Goal: Transaction & Acquisition: Book appointment/travel/reservation

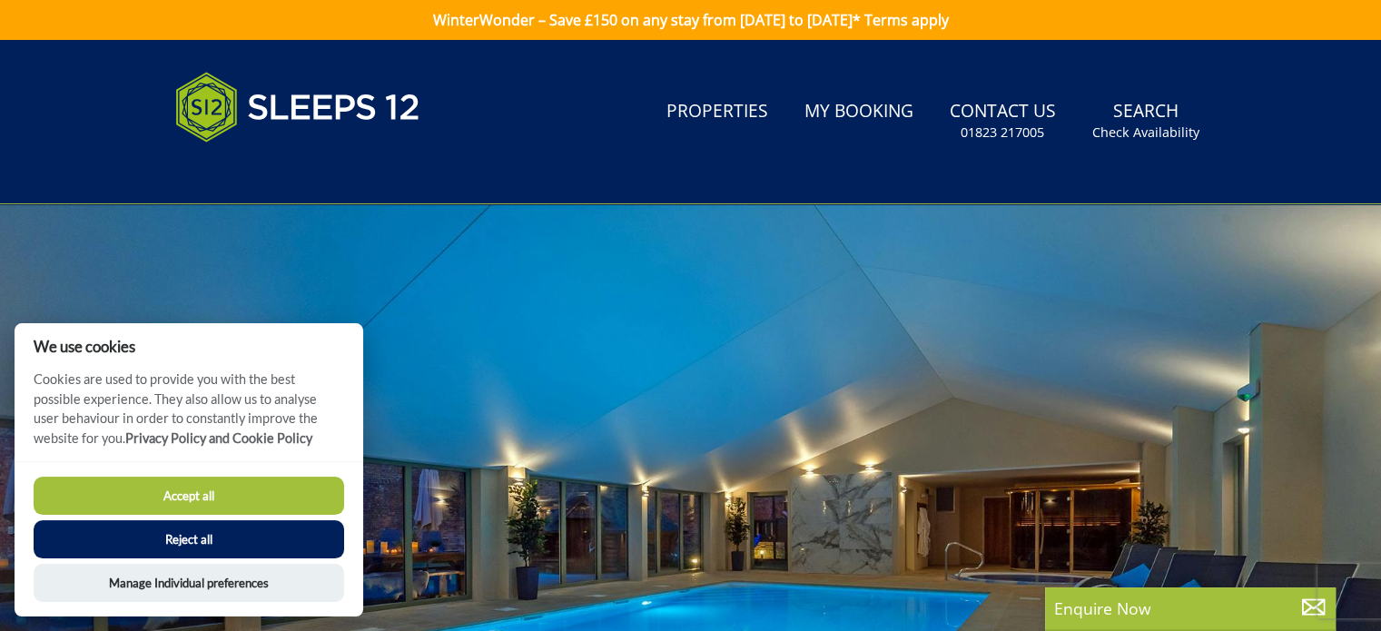
click at [191, 487] on button "Accept all" at bounding box center [189, 496] width 311 height 38
checkbox input "true"
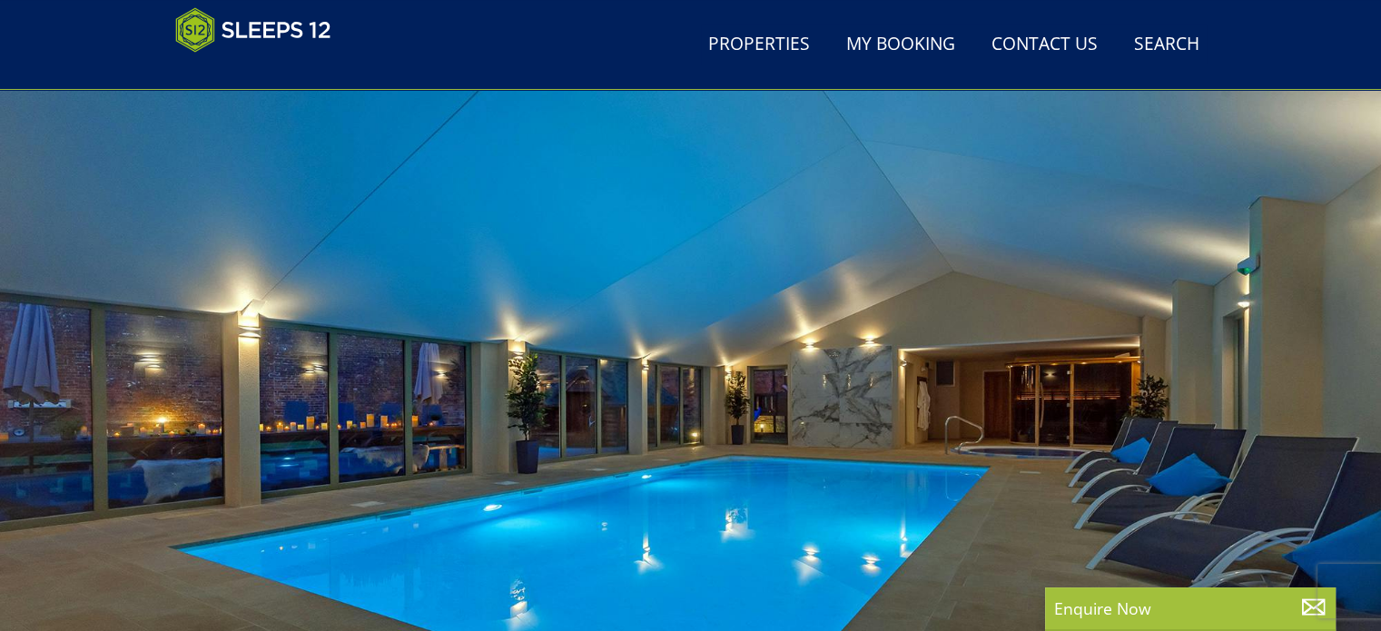
scroll to position [380, 0]
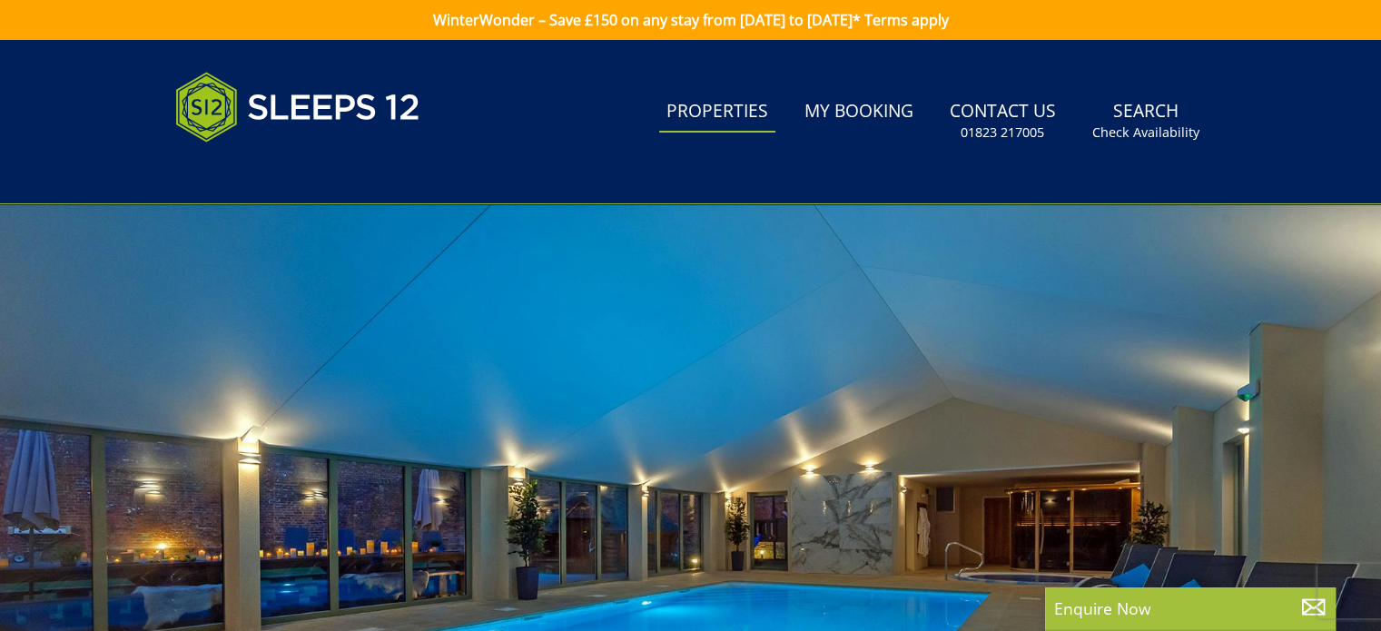
click at [686, 109] on link "Properties" at bounding box center [717, 112] width 116 height 41
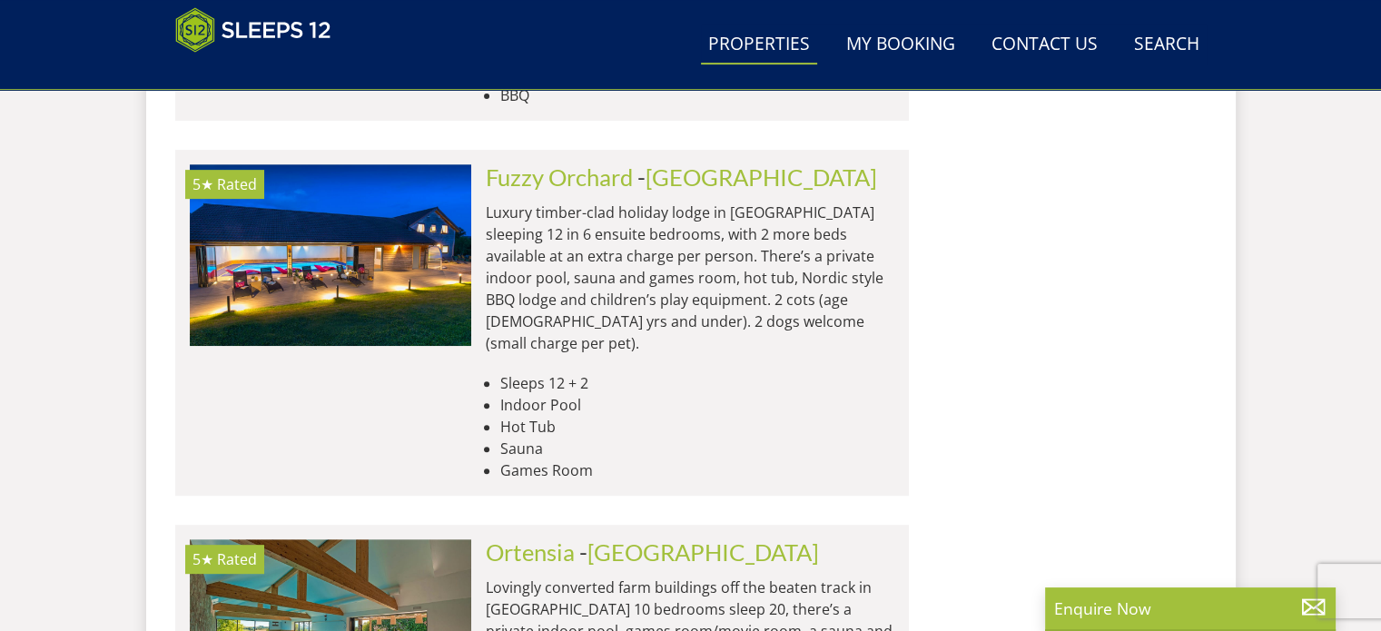
scroll to position [7599, 0]
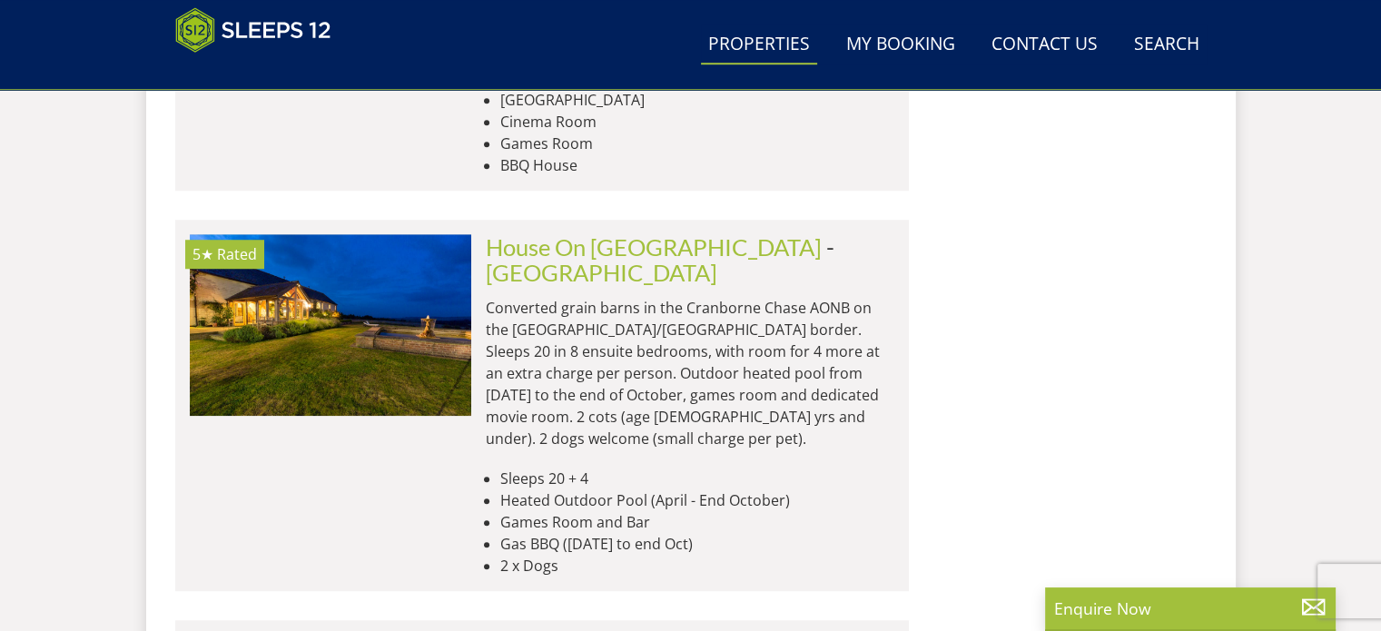
scroll to position [15201, 0]
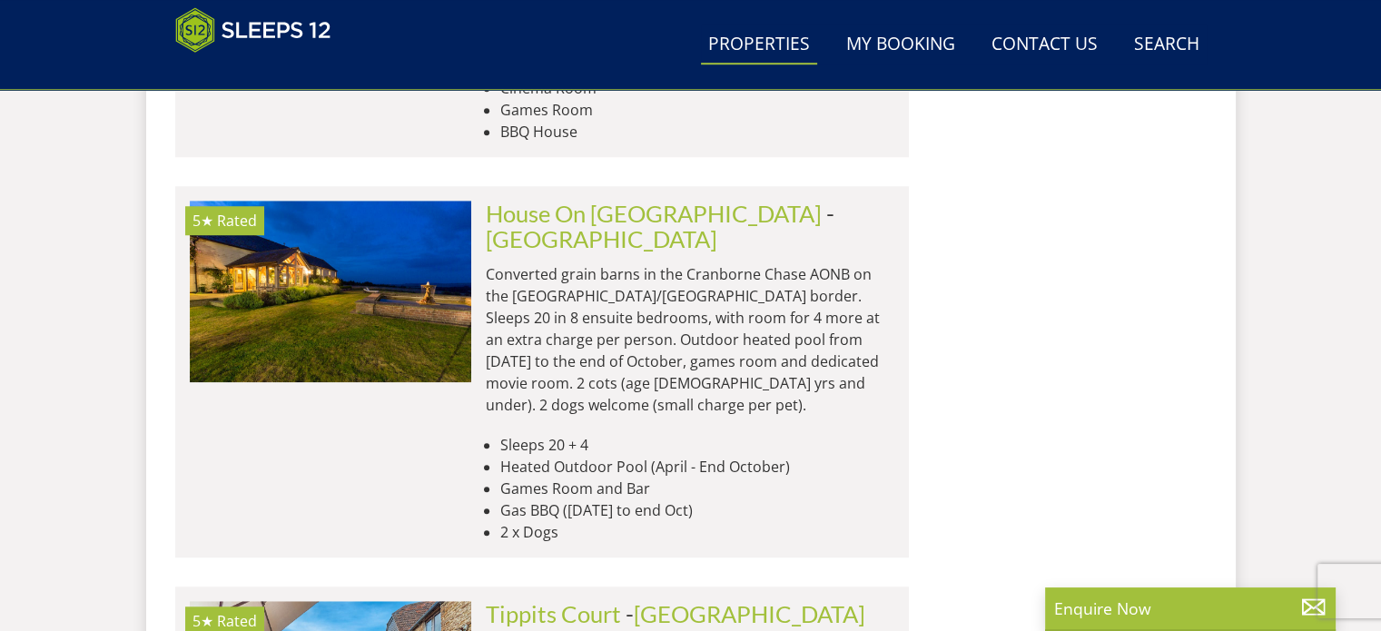
type input "withymans"
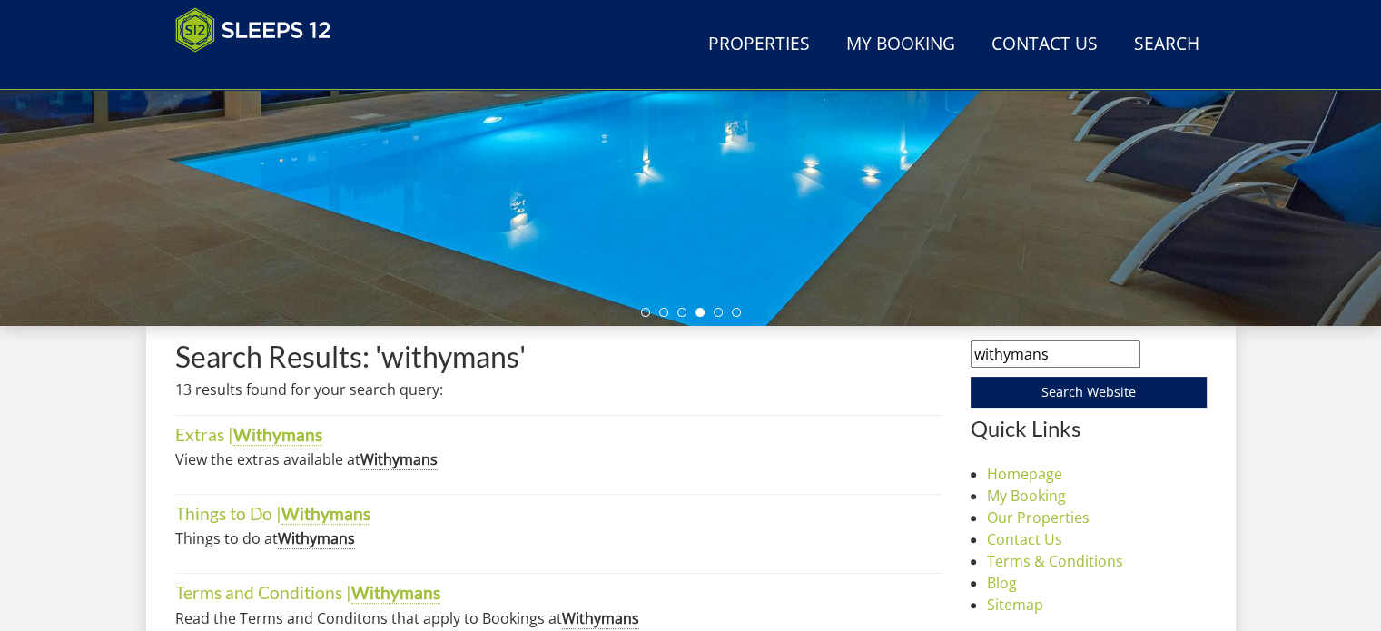
scroll to position [545, 0]
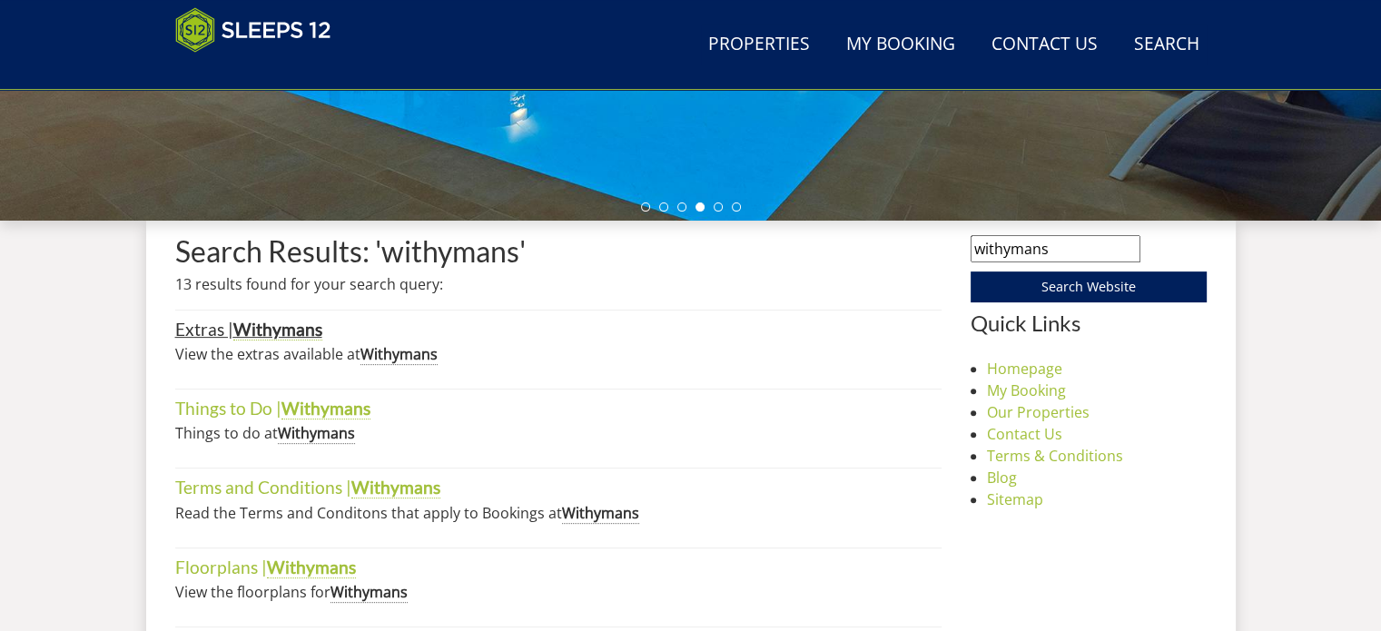
click at [287, 329] on strong "Withymans" at bounding box center [277, 330] width 89 height 22
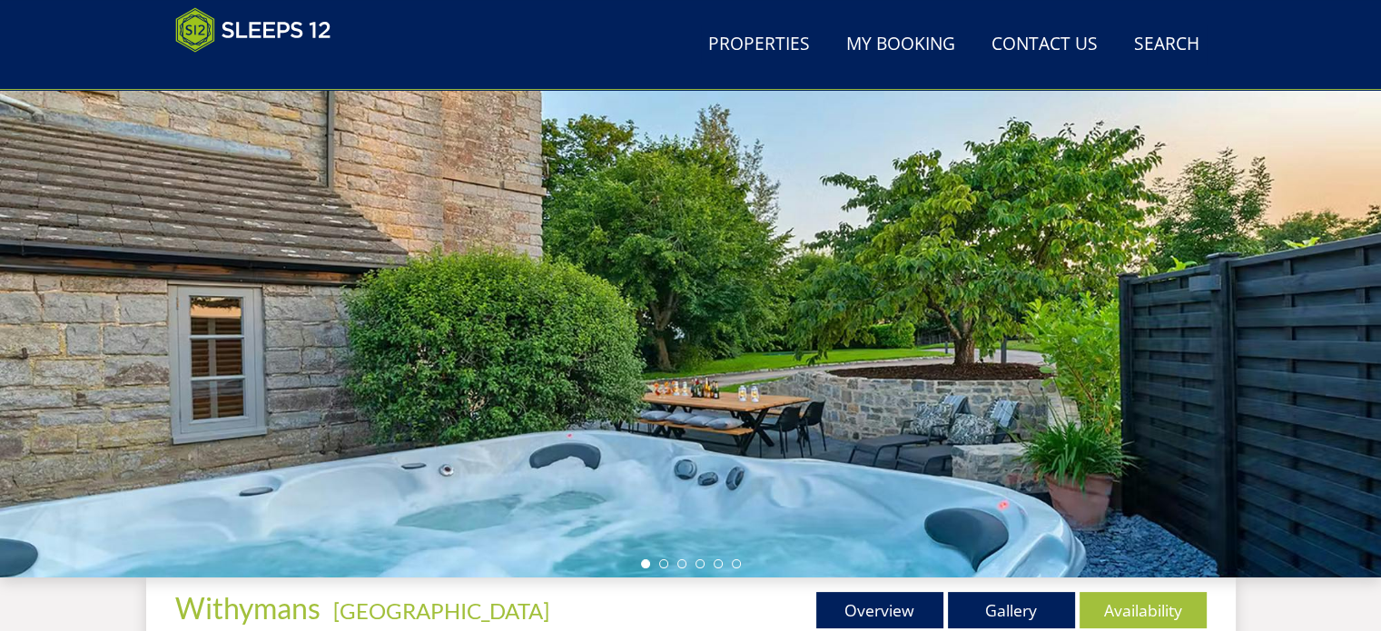
scroll to position [272, 0]
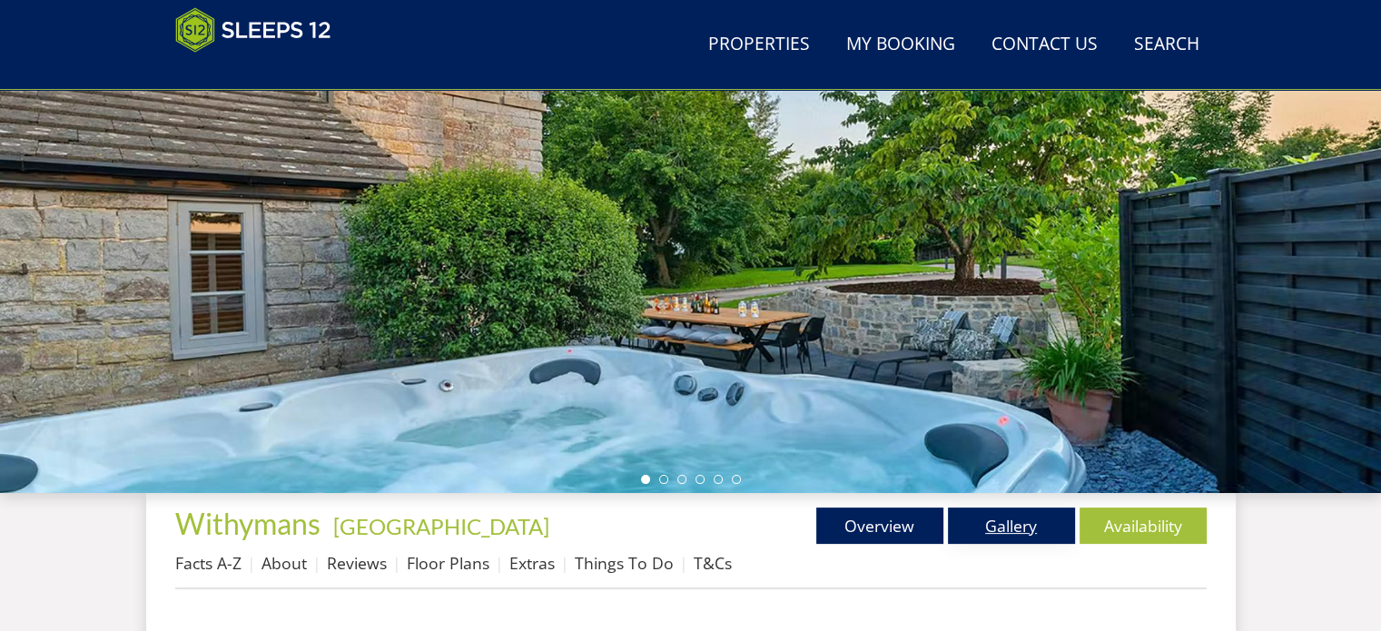
click at [1042, 529] on link "Gallery" at bounding box center [1011, 526] width 127 height 36
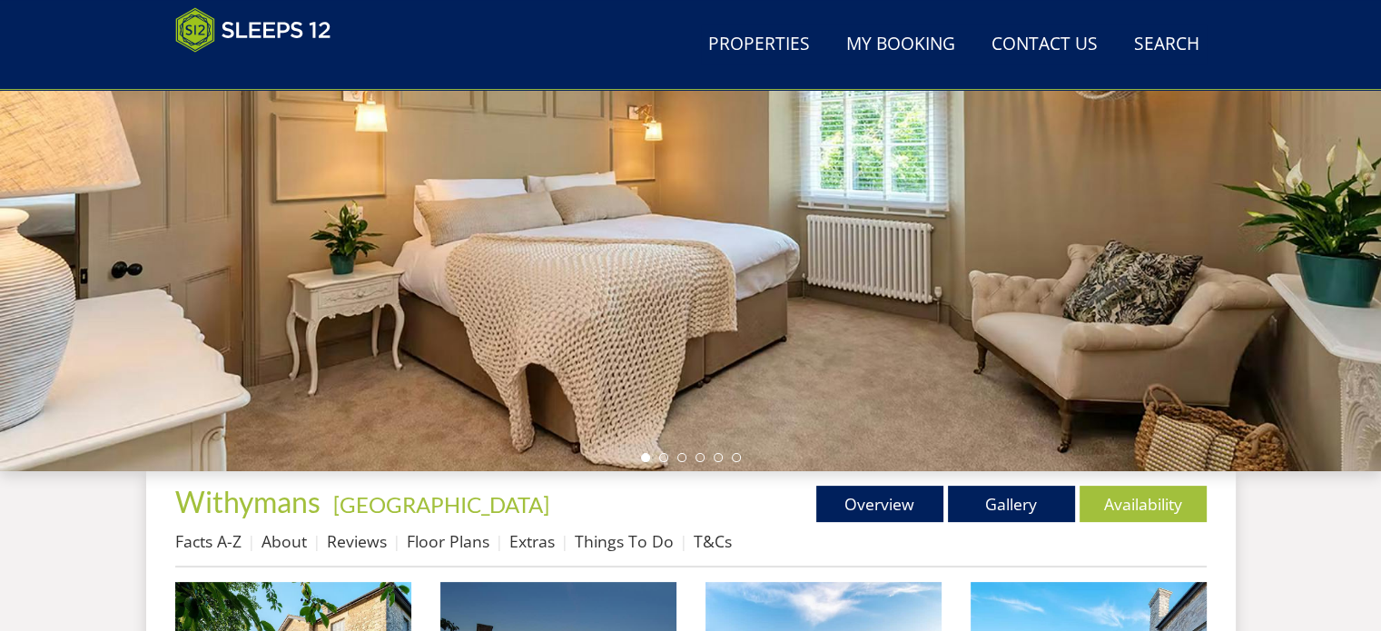
scroll to position [454, 0]
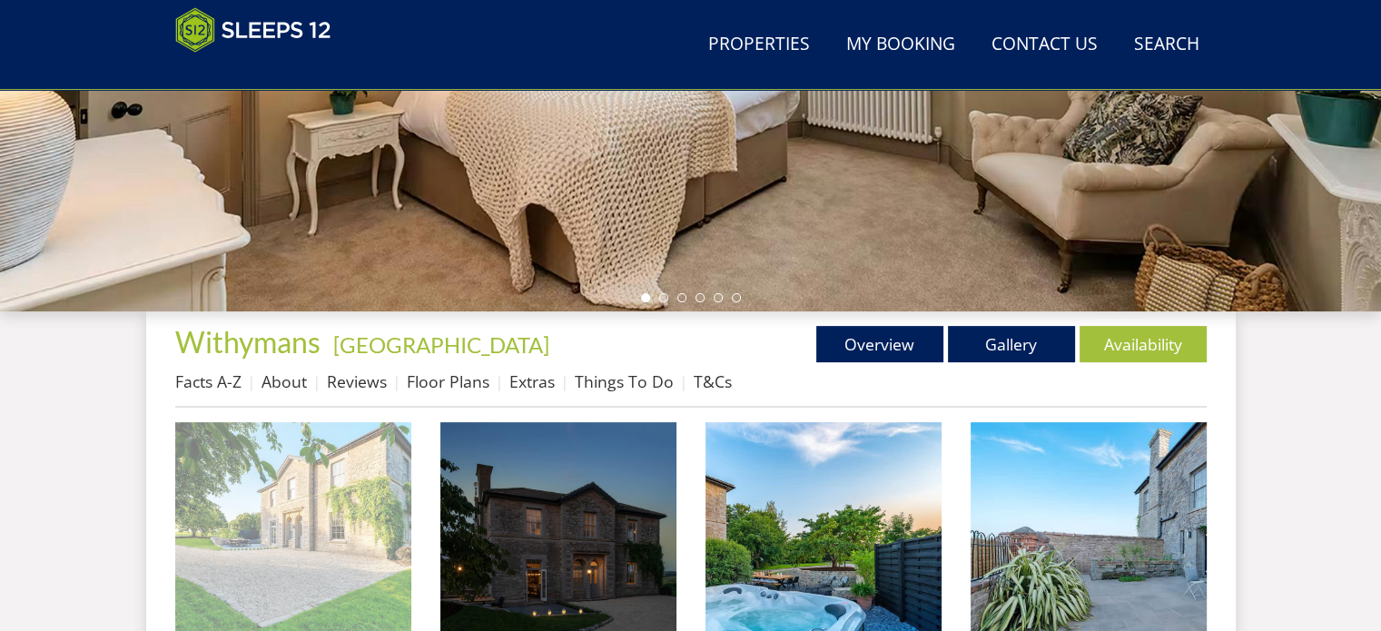
click at [304, 486] on img at bounding box center [293, 540] width 236 height 236
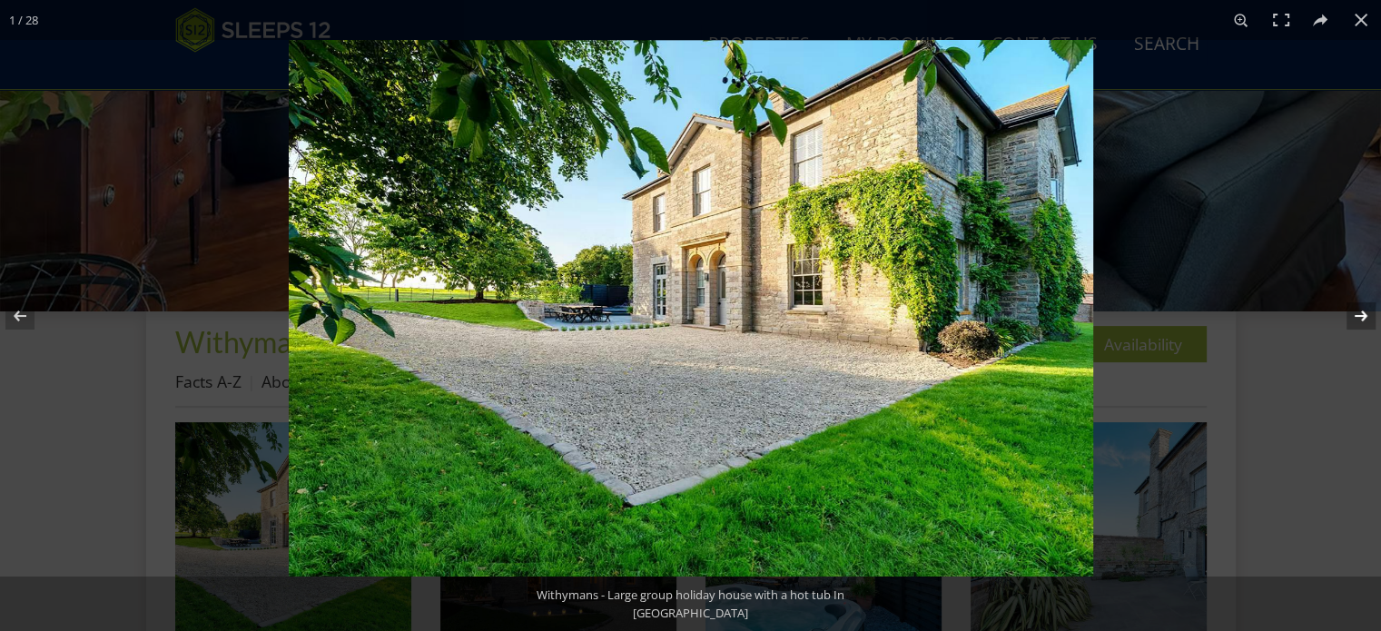
click at [1363, 312] on button at bounding box center [1349, 316] width 64 height 91
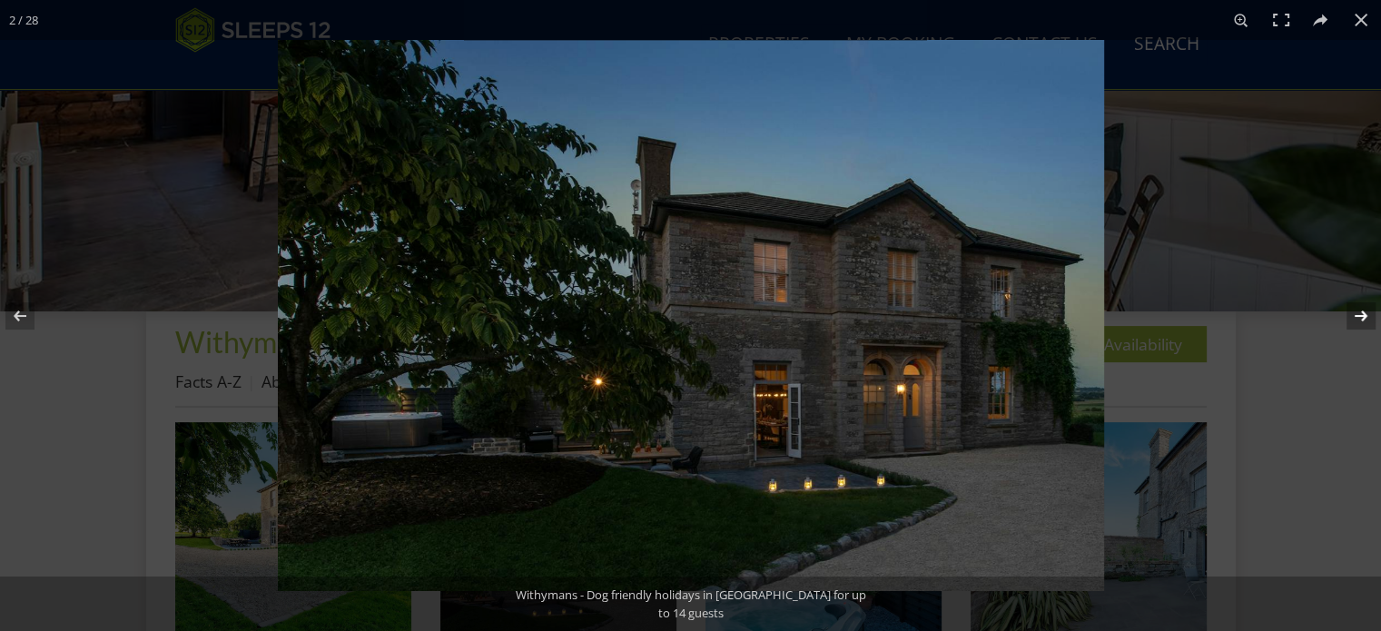
click at [1362, 305] on button at bounding box center [1349, 316] width 64 height 91
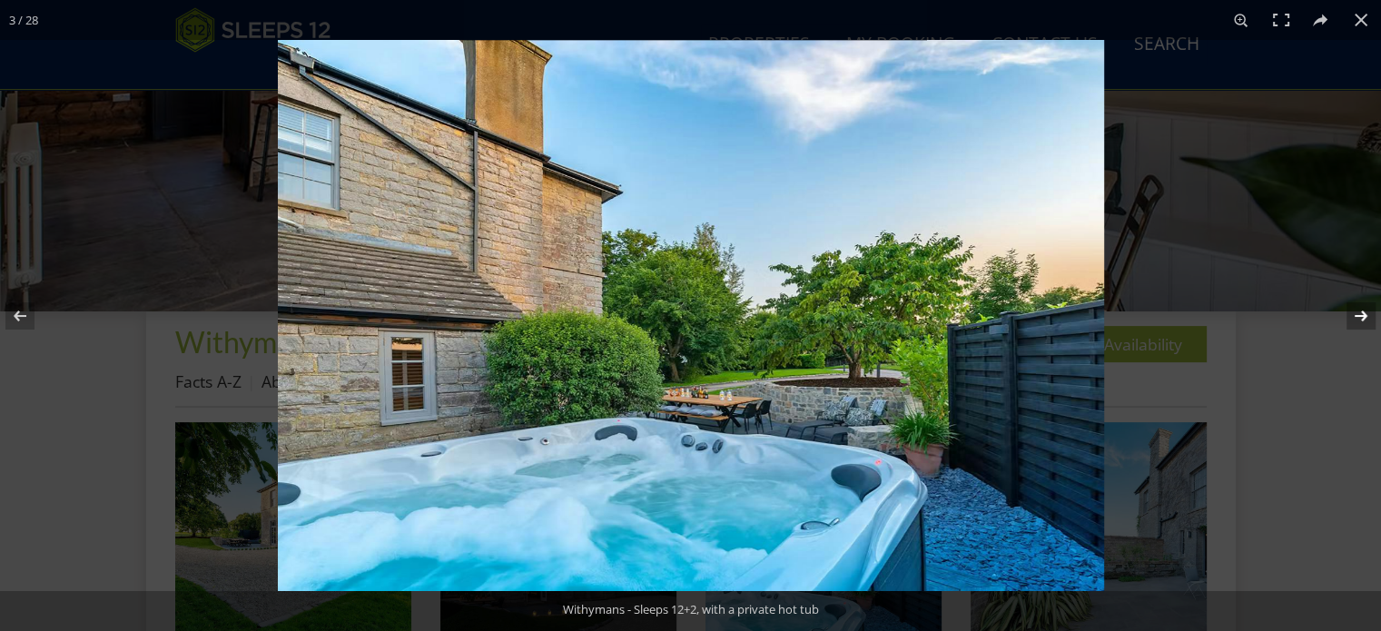
click at [1359, 305] on button at bounding box center [1349, 316] width 64 height 91
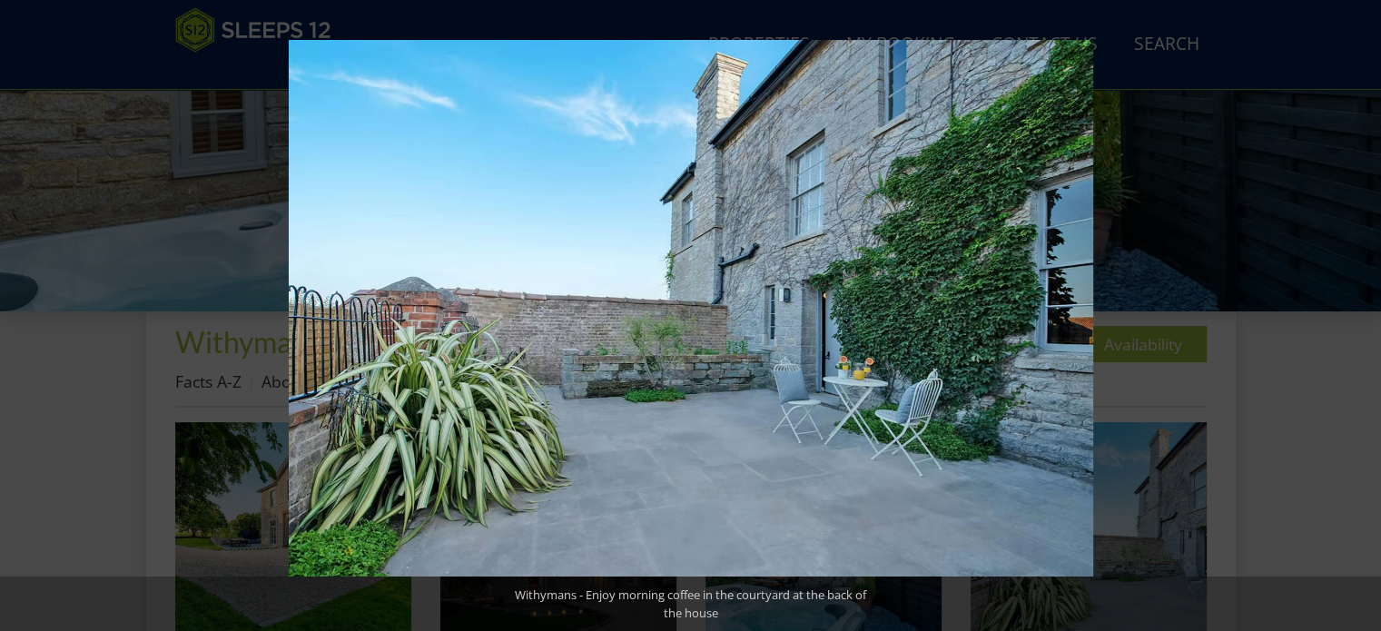
click at [1359, 305] on button at bounding box center [1349, 316] width 64 height 91
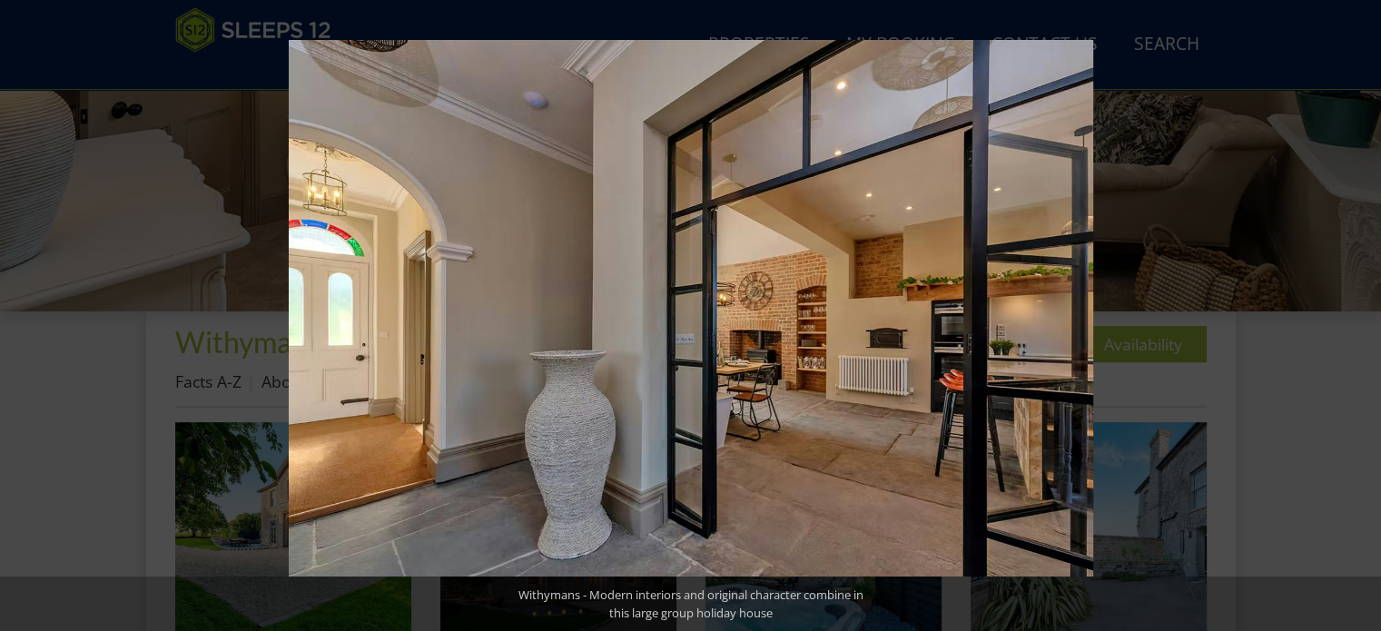
click at [1359, 305] on button at bounding box center [1349, 316] width 64 height 91
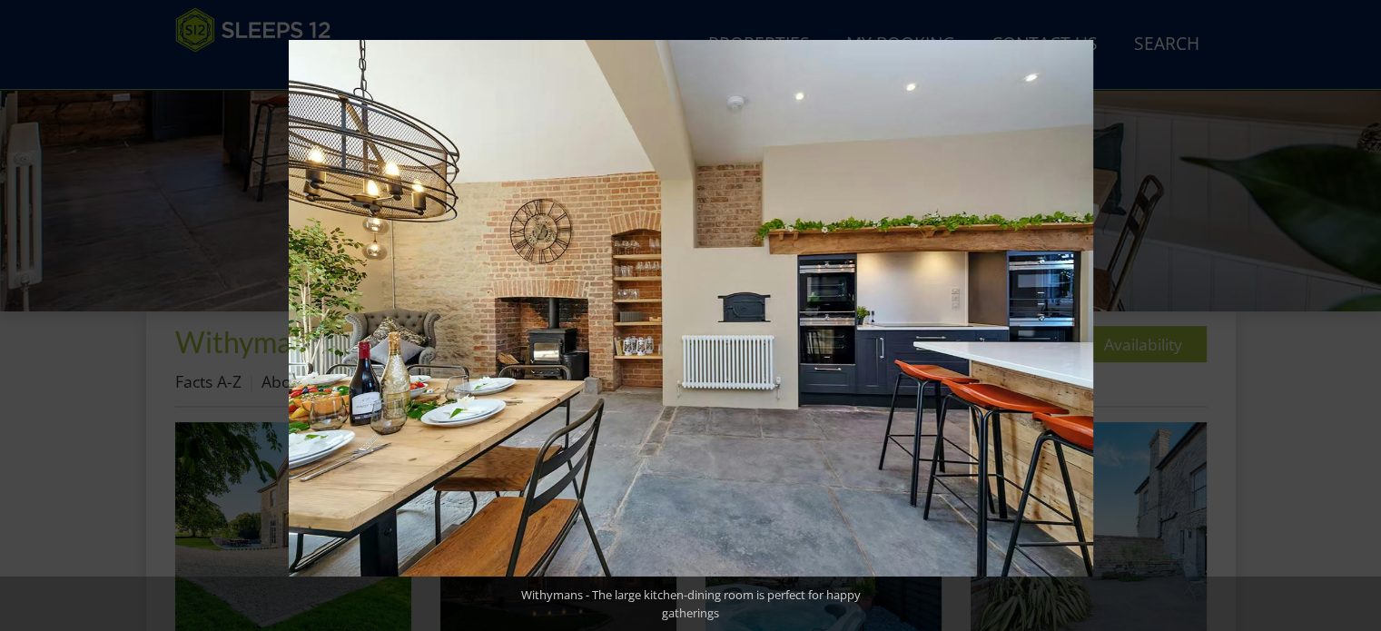
click at [1359, 305] on button at bounding box center [1349, 316] width 64 height 91
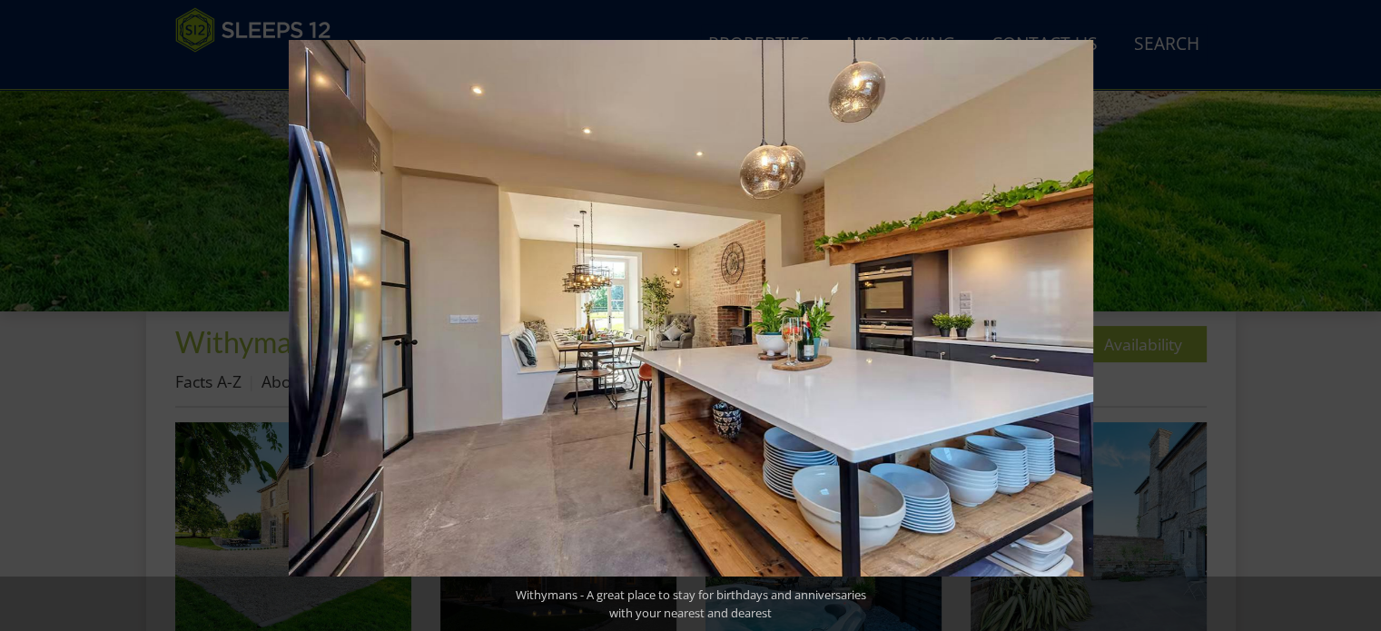
click at [1359, 305] on button at bounding box center [1349, 316] width 64 height 91
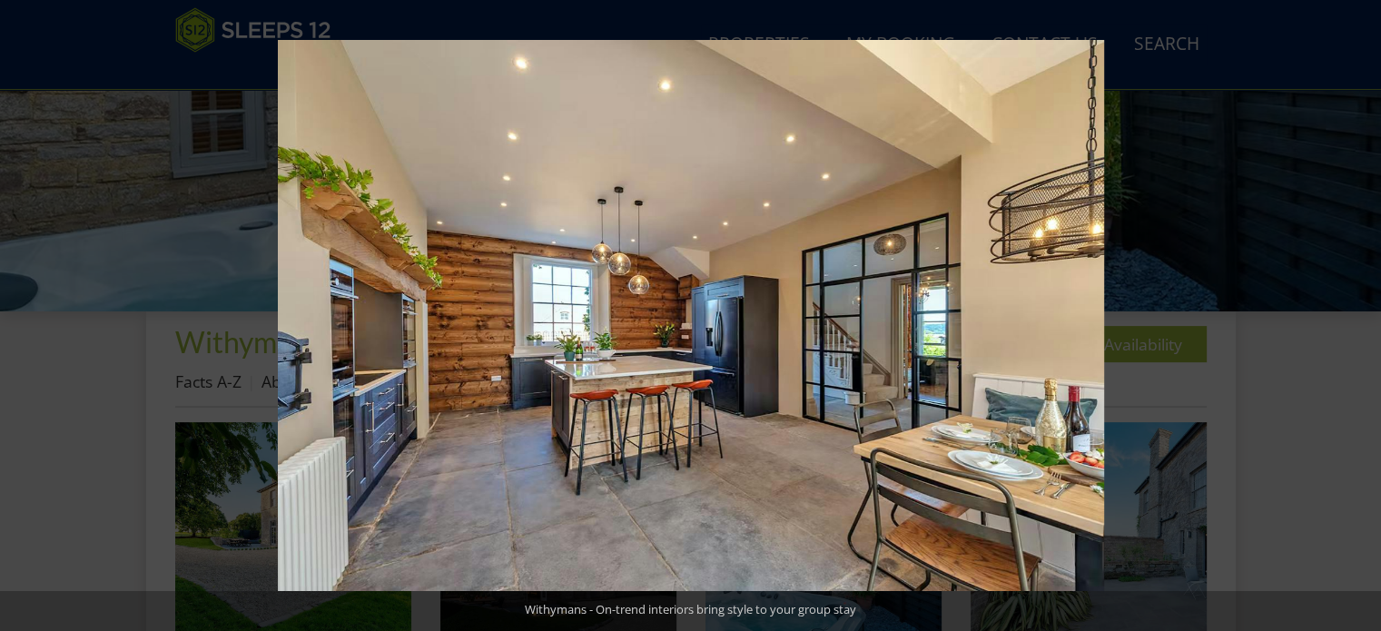
click at [1359, 305] on button at bounding box center [1349, 316] width 64 height 91
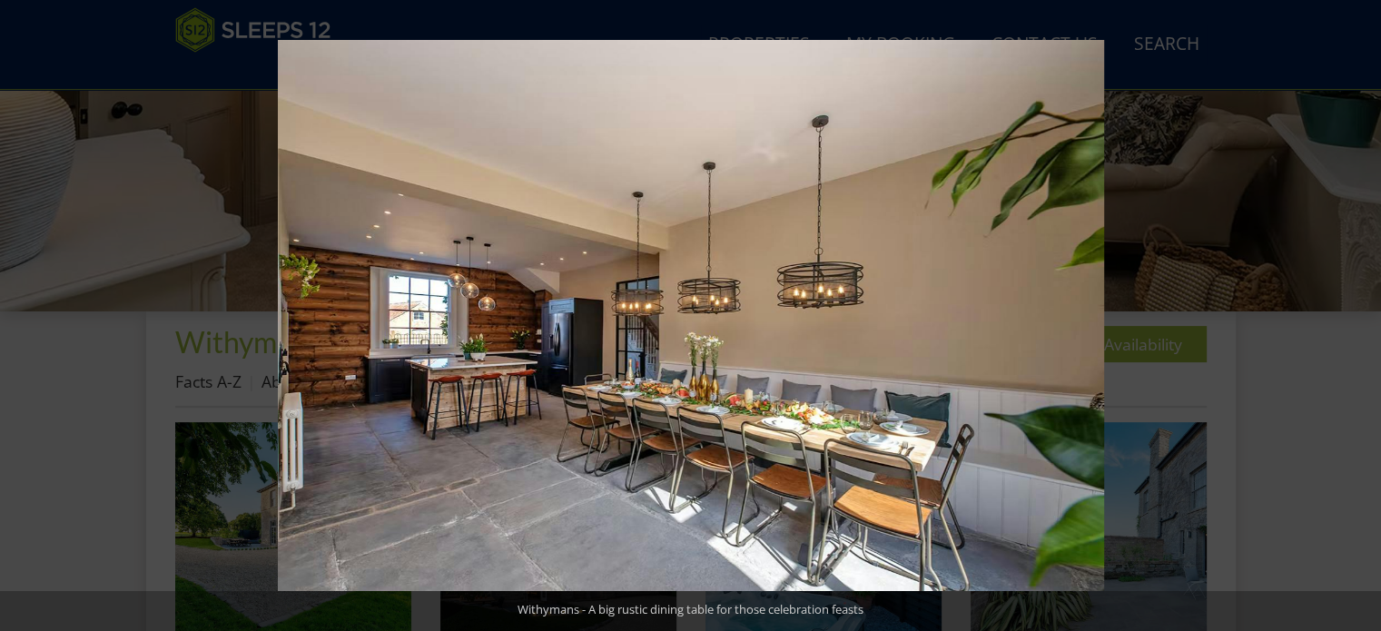
click at [1359, 305] on button at bounding box center [1349, 316] width 64 height 91
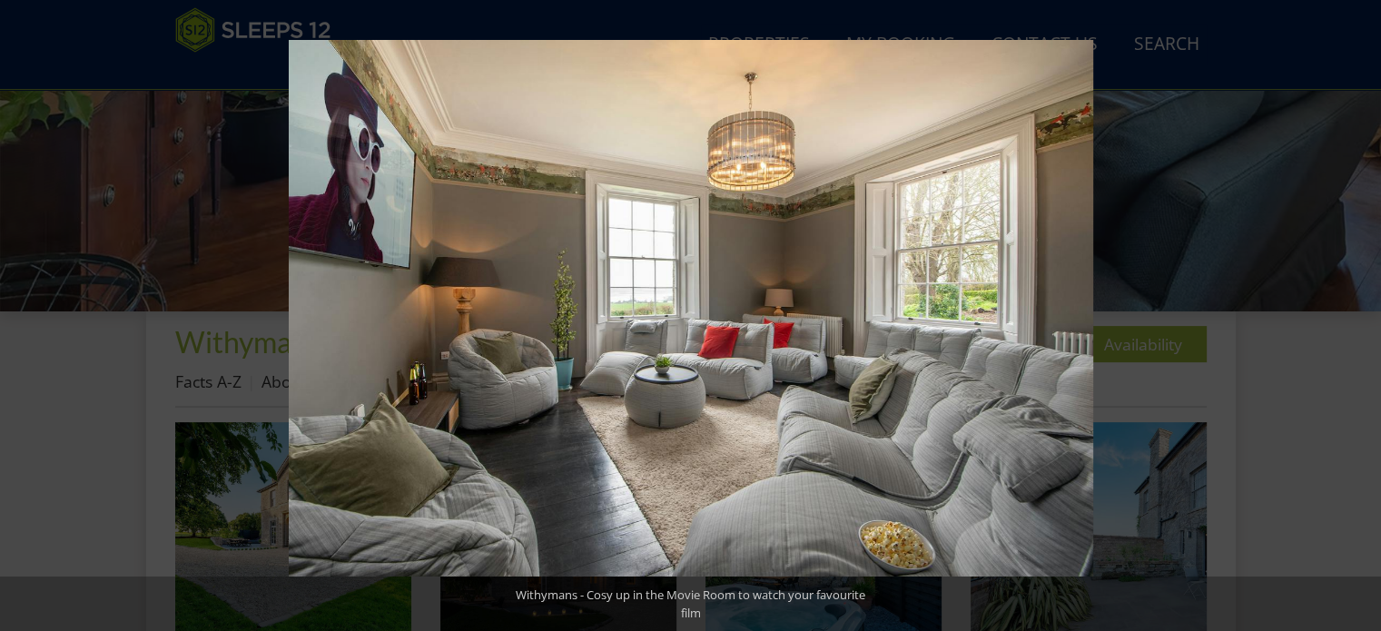
click at [1359, 305] on button at bounding box center [1349, 316] width 64 height 91
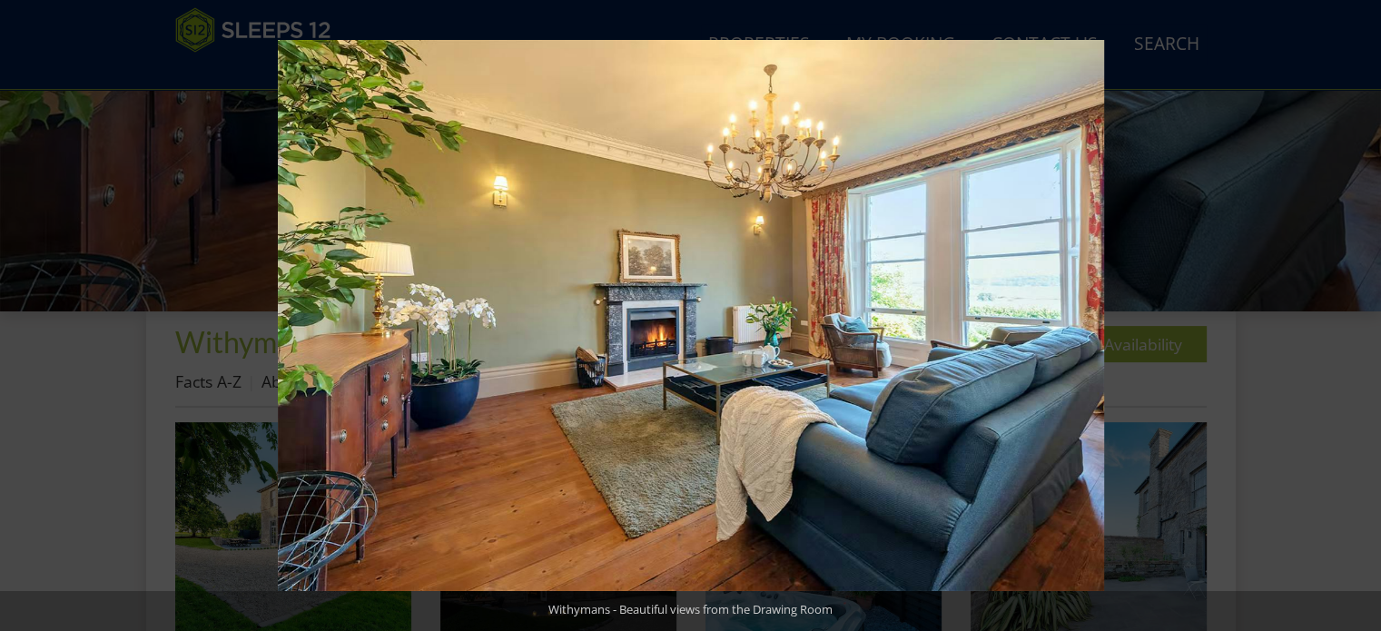
click at [1359, 305] on button at bounding box center [1349, 316] width 64 height 91
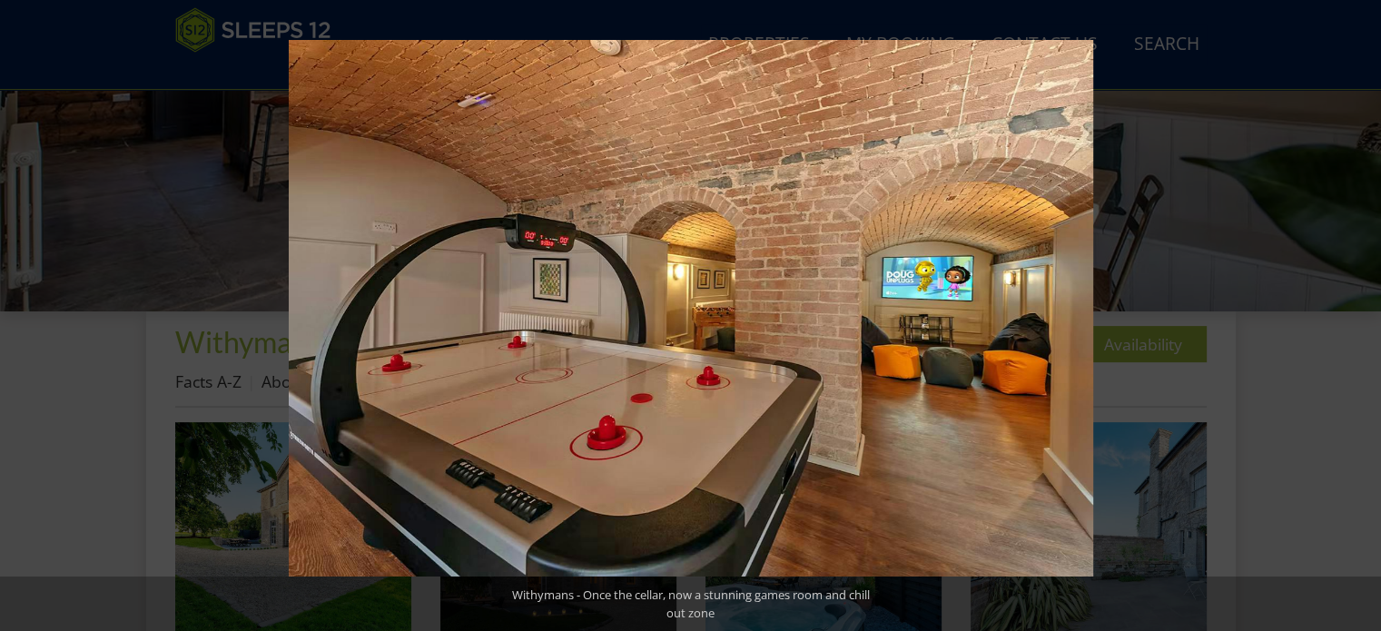
click at [1359, 305] on button at bounding box center [1349, 316] width 64 height 91
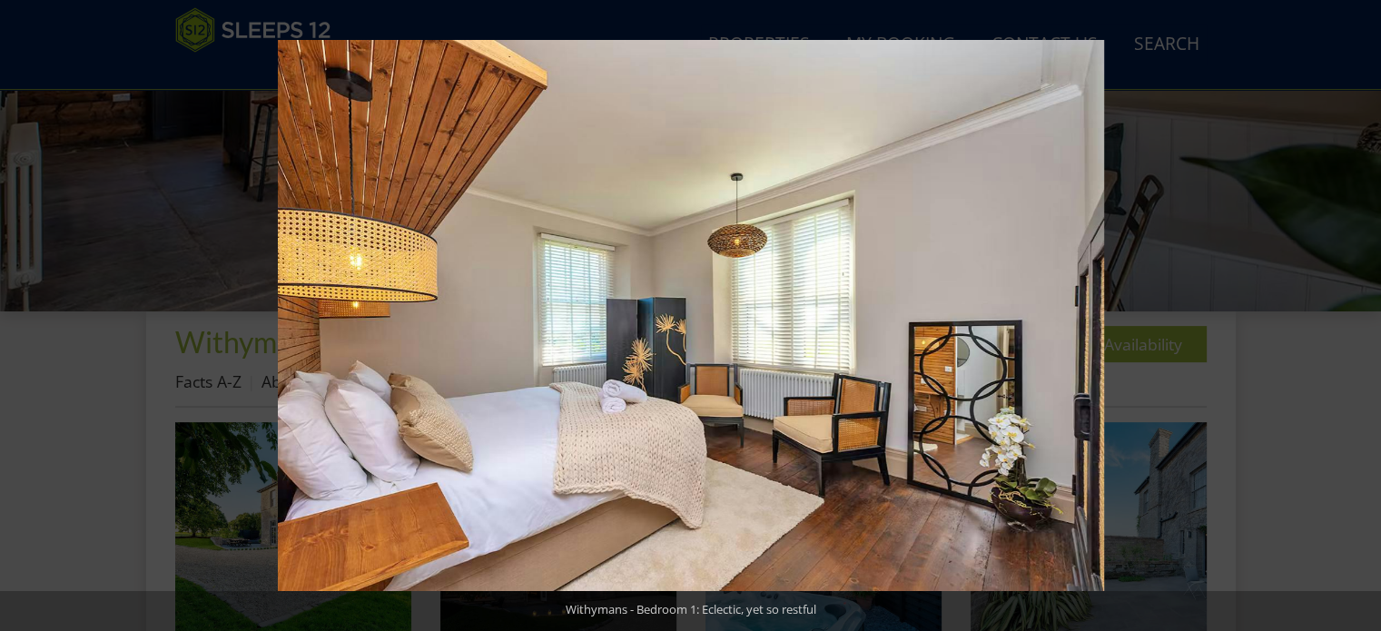
click at [1359, 305] on button at bounding box center [1349, 316] width 64 height 91
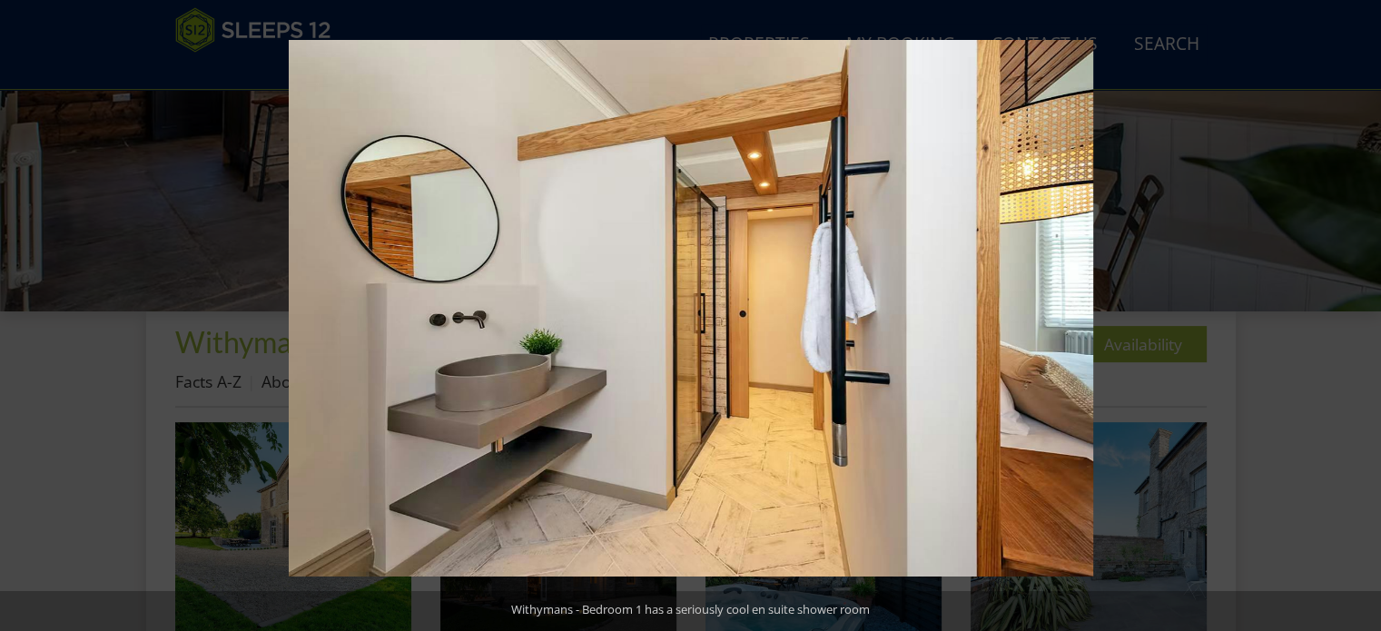
click at [1359, 305] on button at bounding box center [1349, 316] width 64 height 91
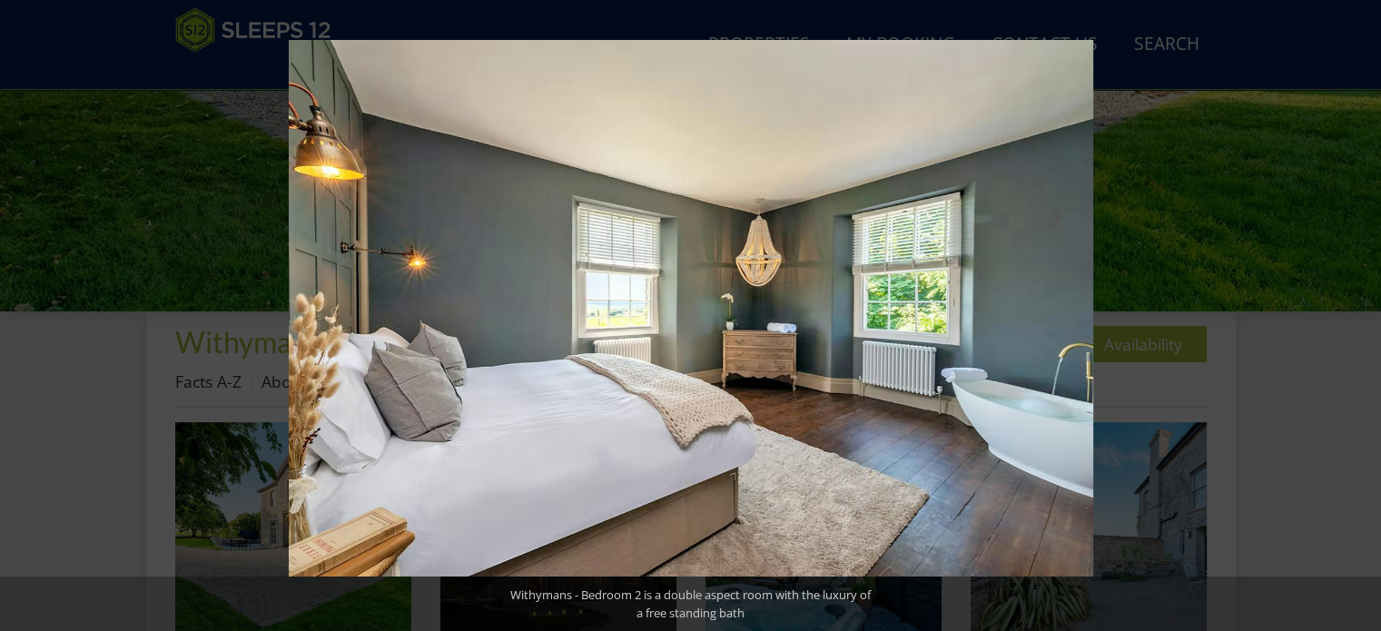
drag, startPoint x: 1359, startPoint y: 305, endPoint x: 37, endPoint y: 353, distance: 1322.9
click at [39, 354] on button at bounding box center [32, 316] width 64 height 91
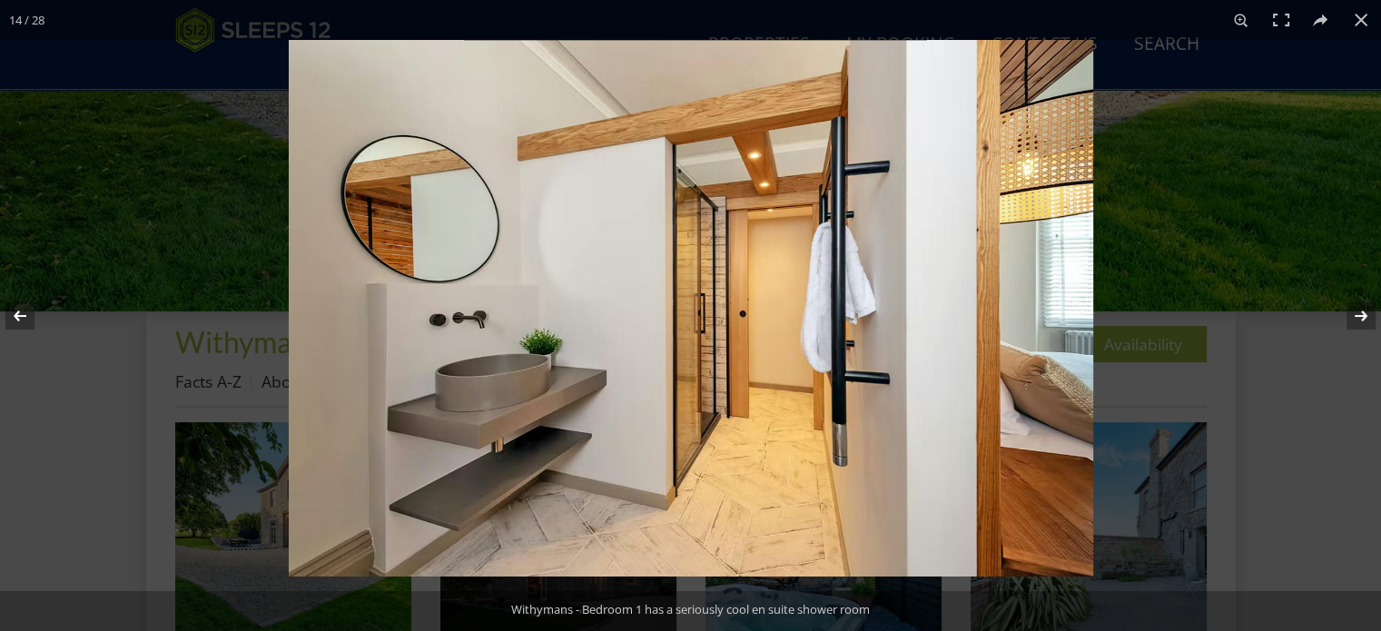
click at [17, 309] on button at bounding box center [32, 316] width 64 height 91
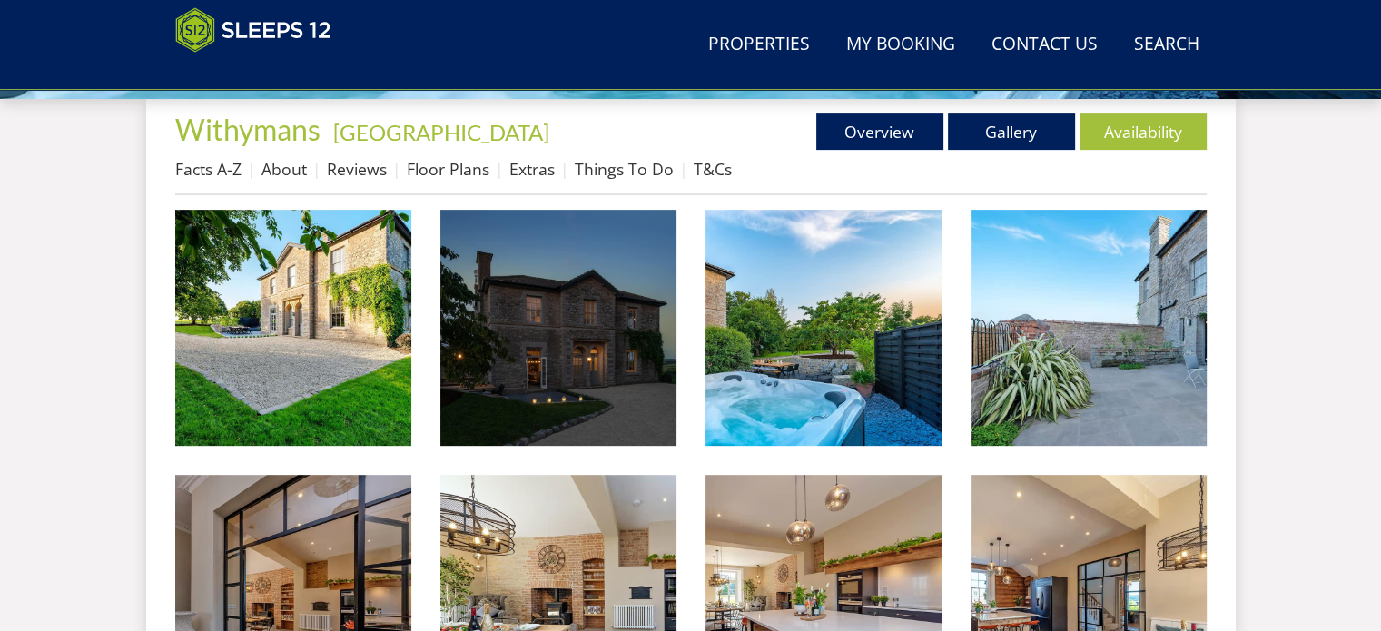
scroll to position [636, 0]
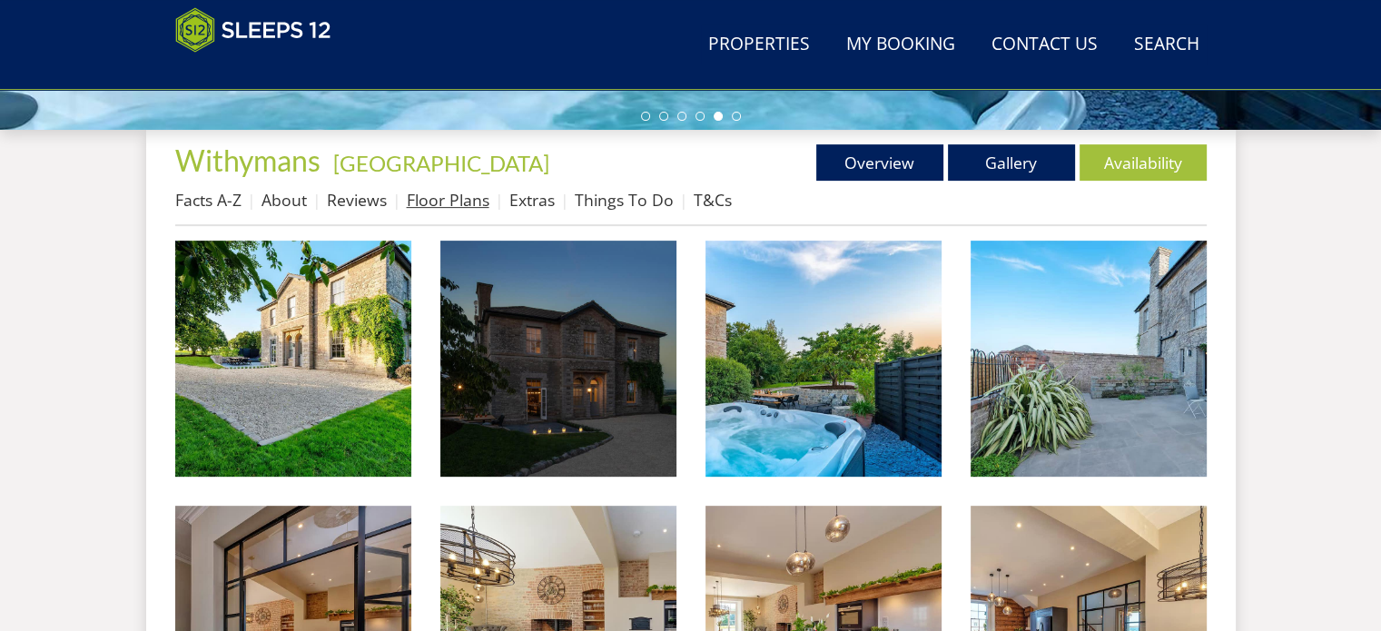
click at [443, 195] on link "Floor Plans" at bounding box center [448, 200] width 83 height 22
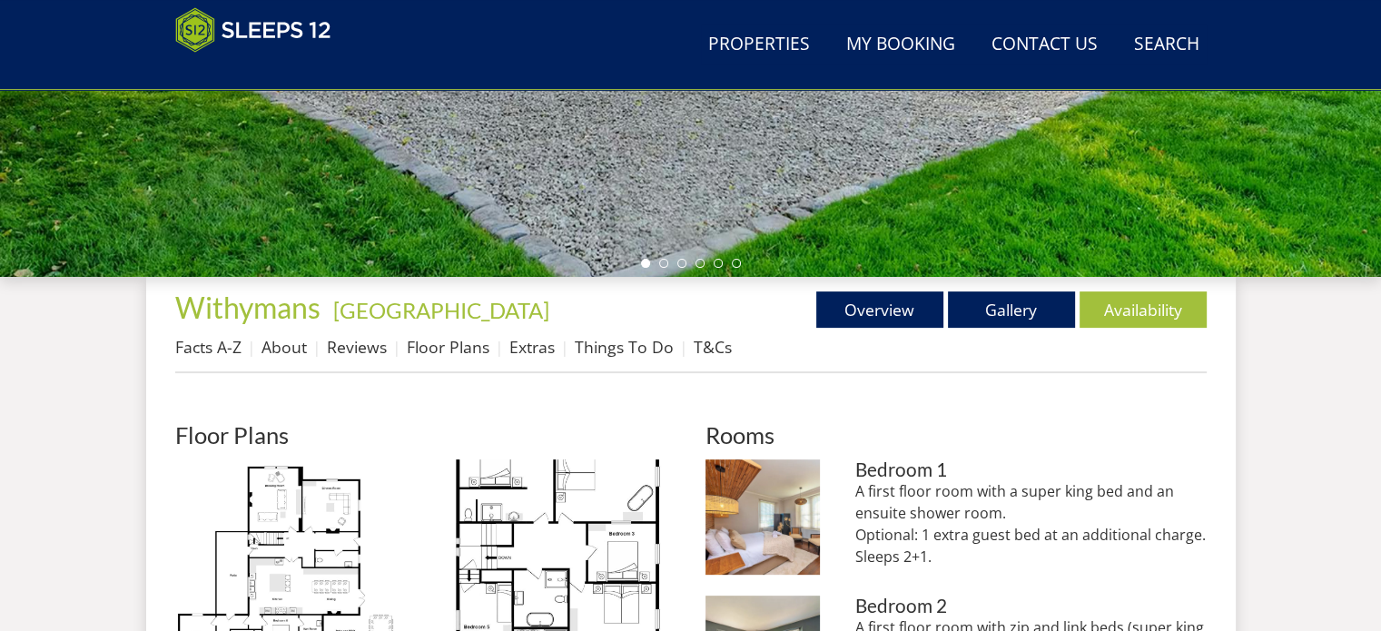
scroll to position [636, 0]
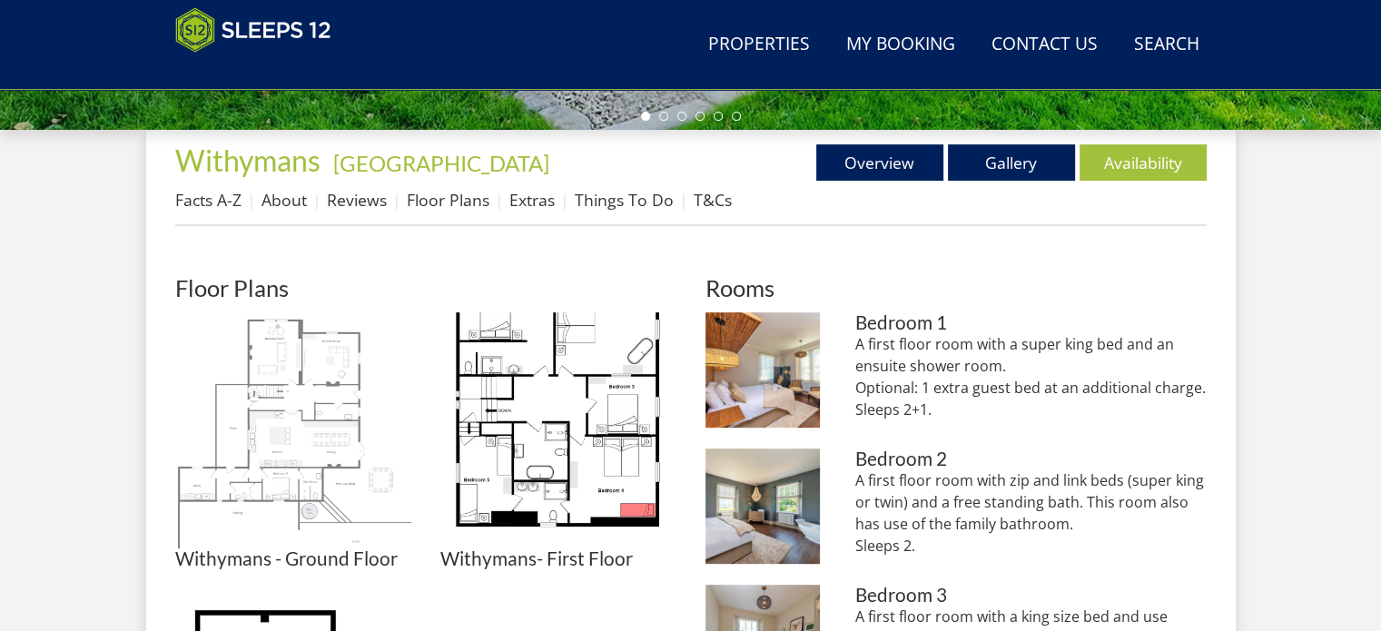
click at [319, 412] on img at bounding box center [293, 430] width 236 height 236
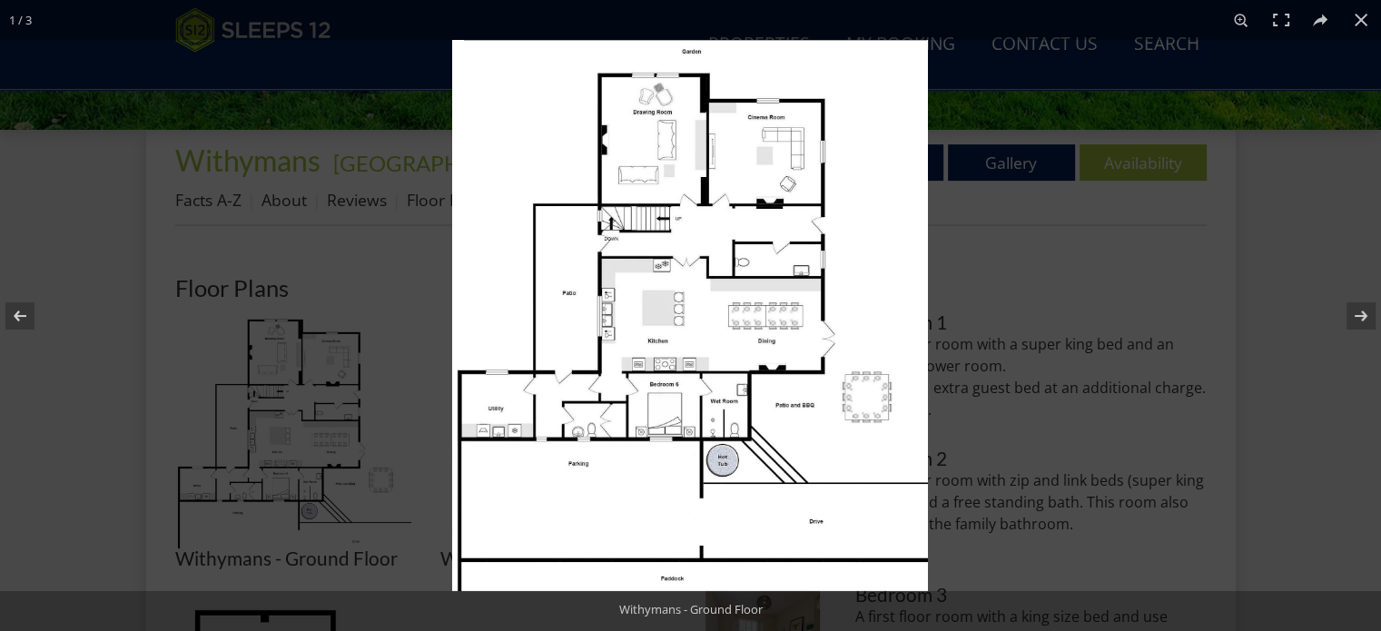
click at [666, 416] on img at bounding box center [690, 315] width 476 height 551
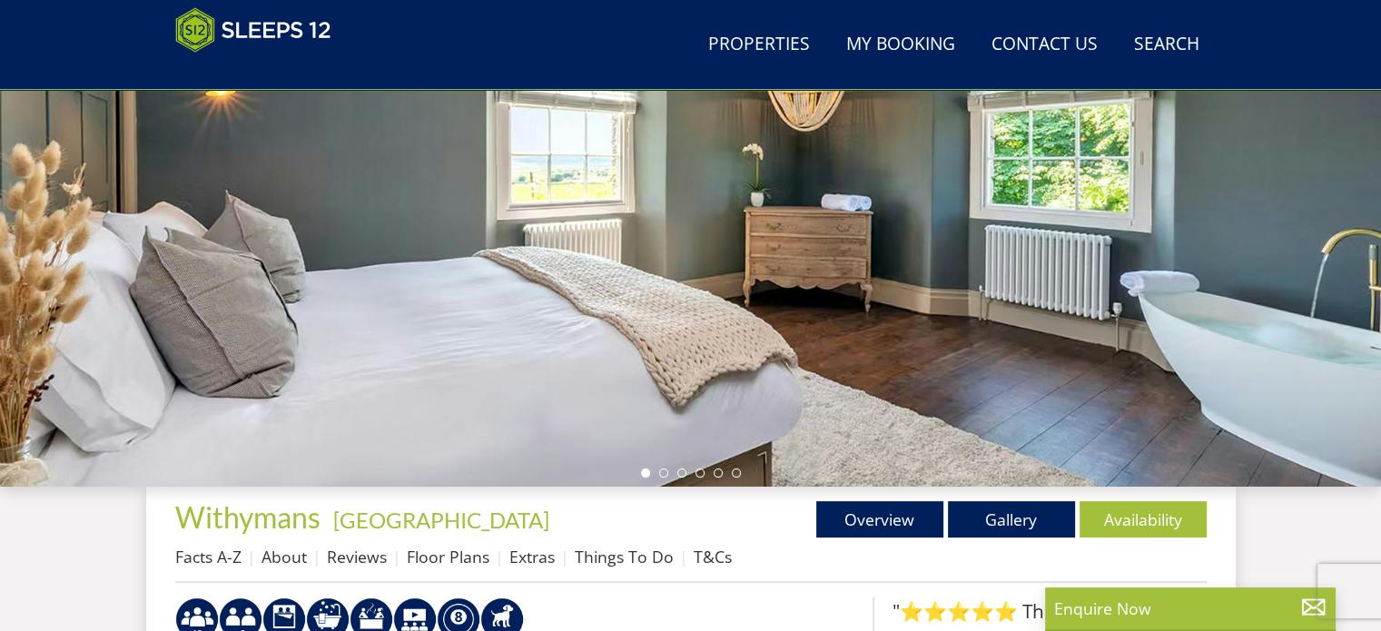
scroll to position [289, 0]
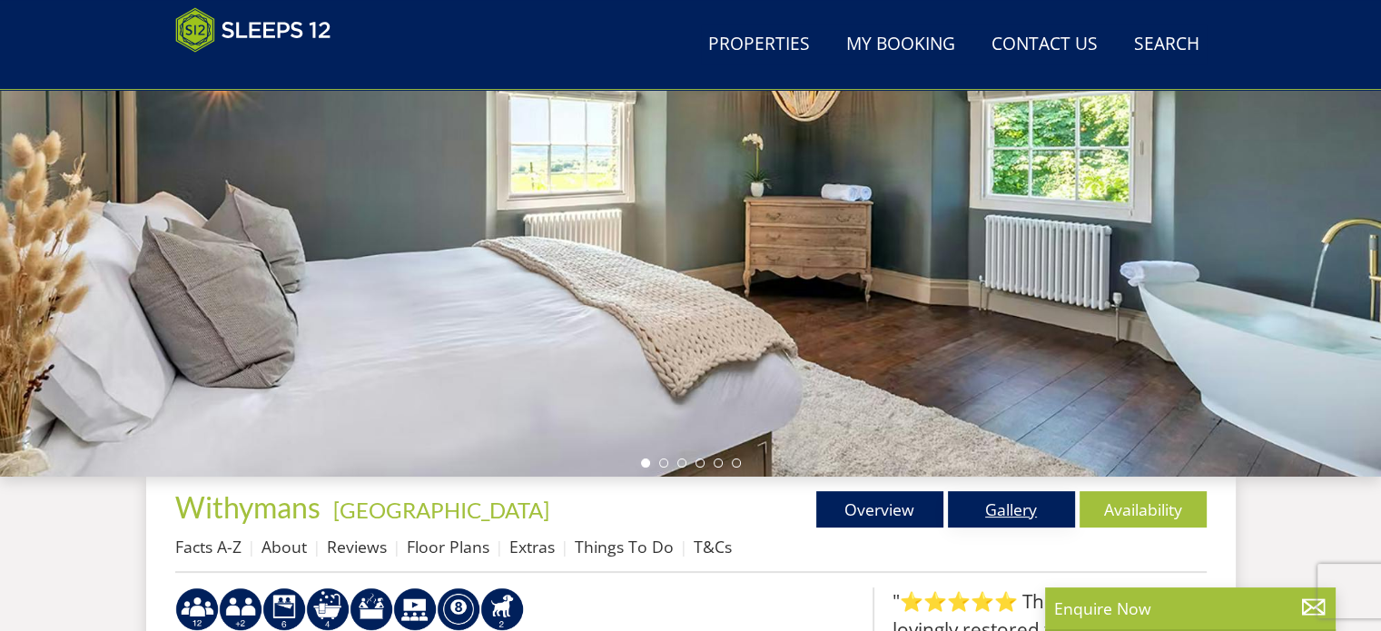
click at [1012, 515] on link "Gallery" at bounding box center [1011, 509] width 127 height 36
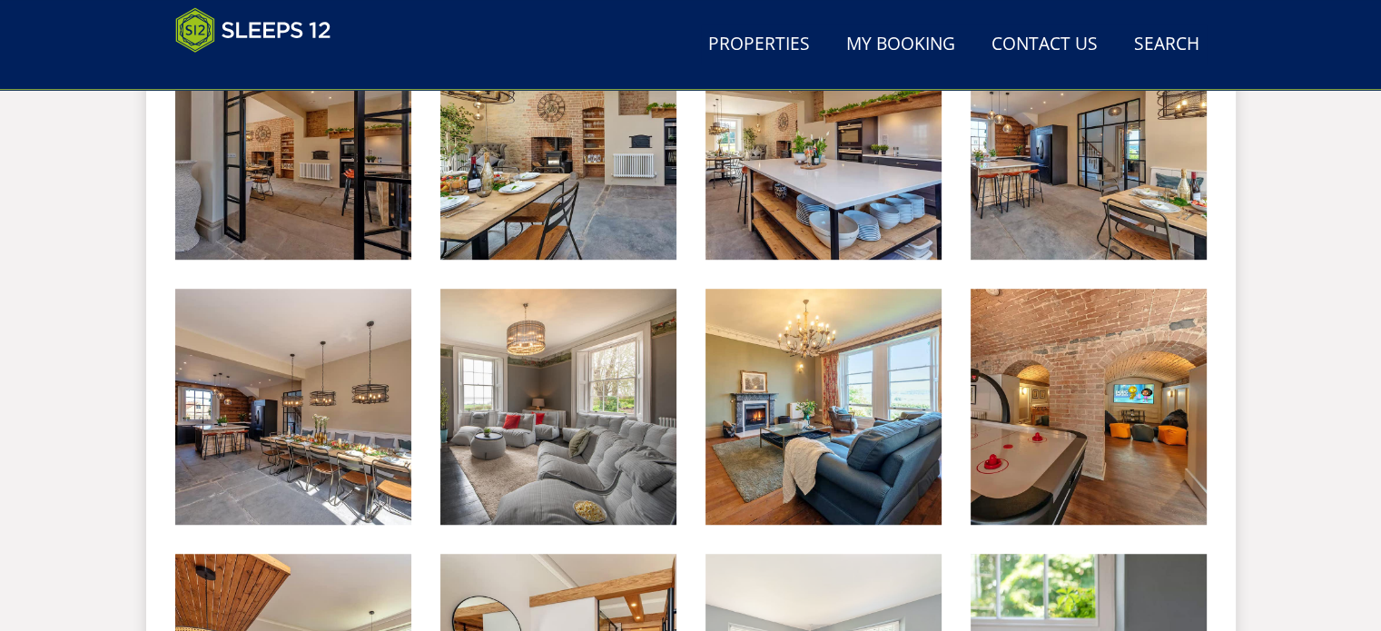
scroll to position [1271, 0]
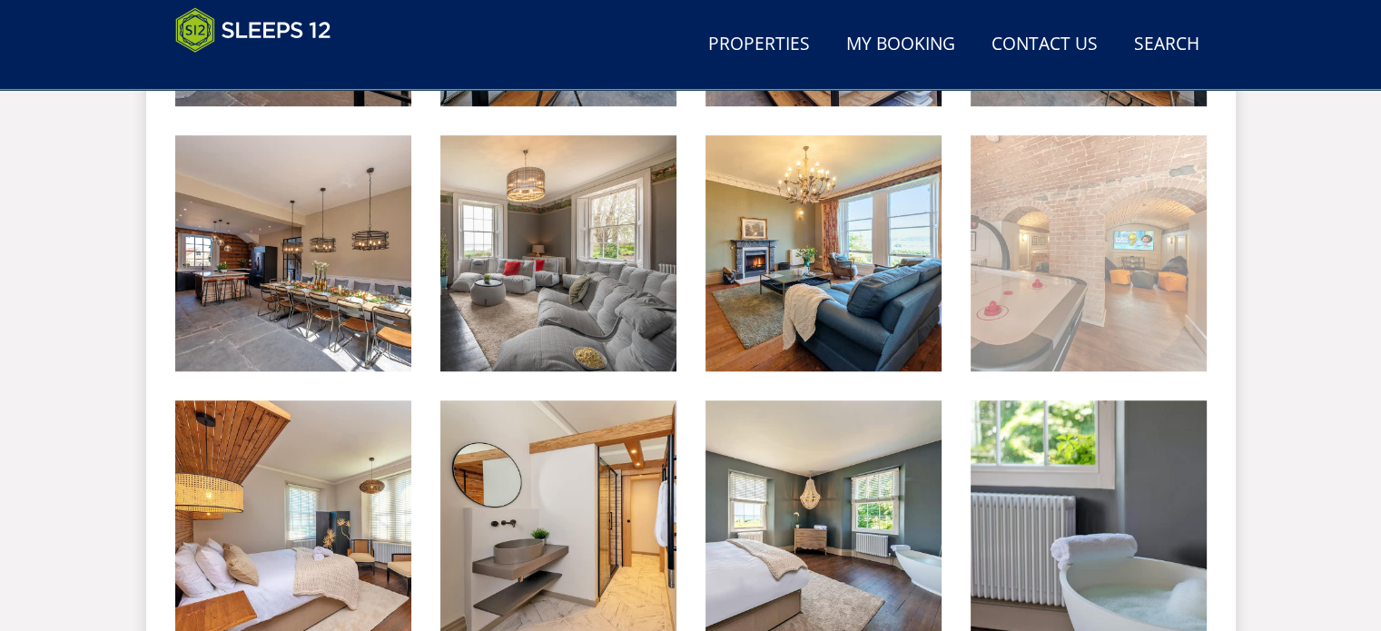
click at [1085, 293] on img at bounding box center [1089, 253] width 236 height 236
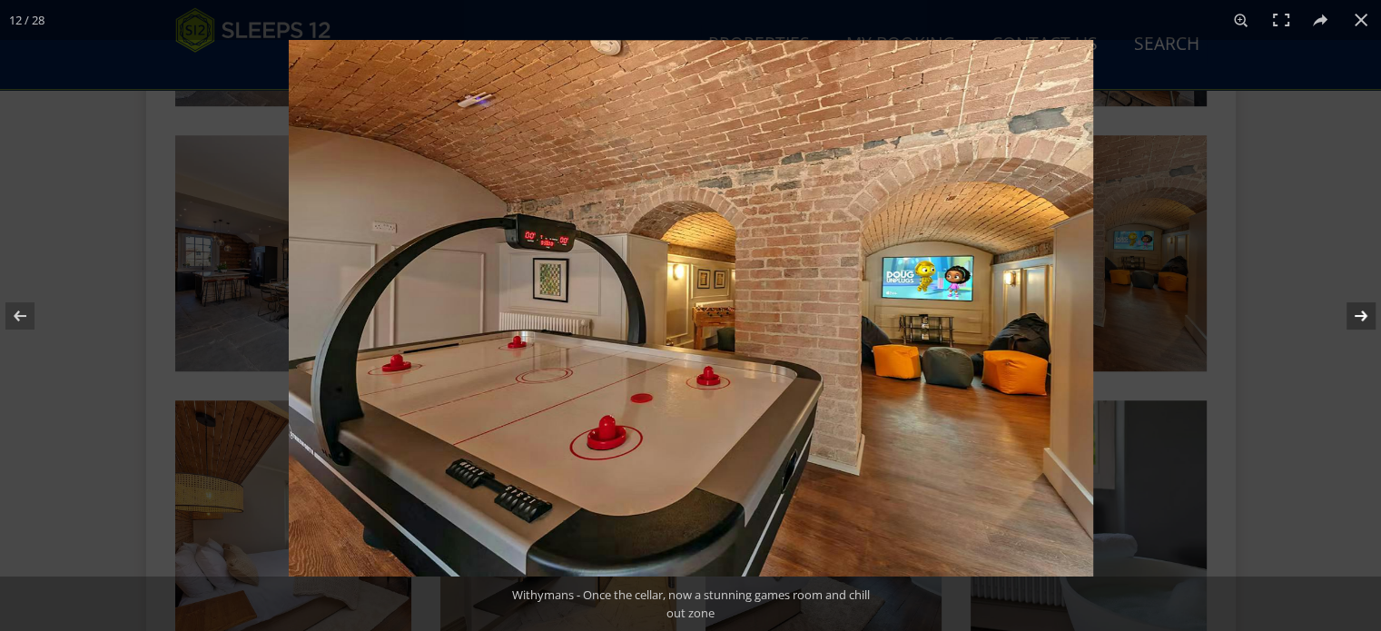
click at [1358, 314] on button at bounding box center [1349, 316] width 64 height 91
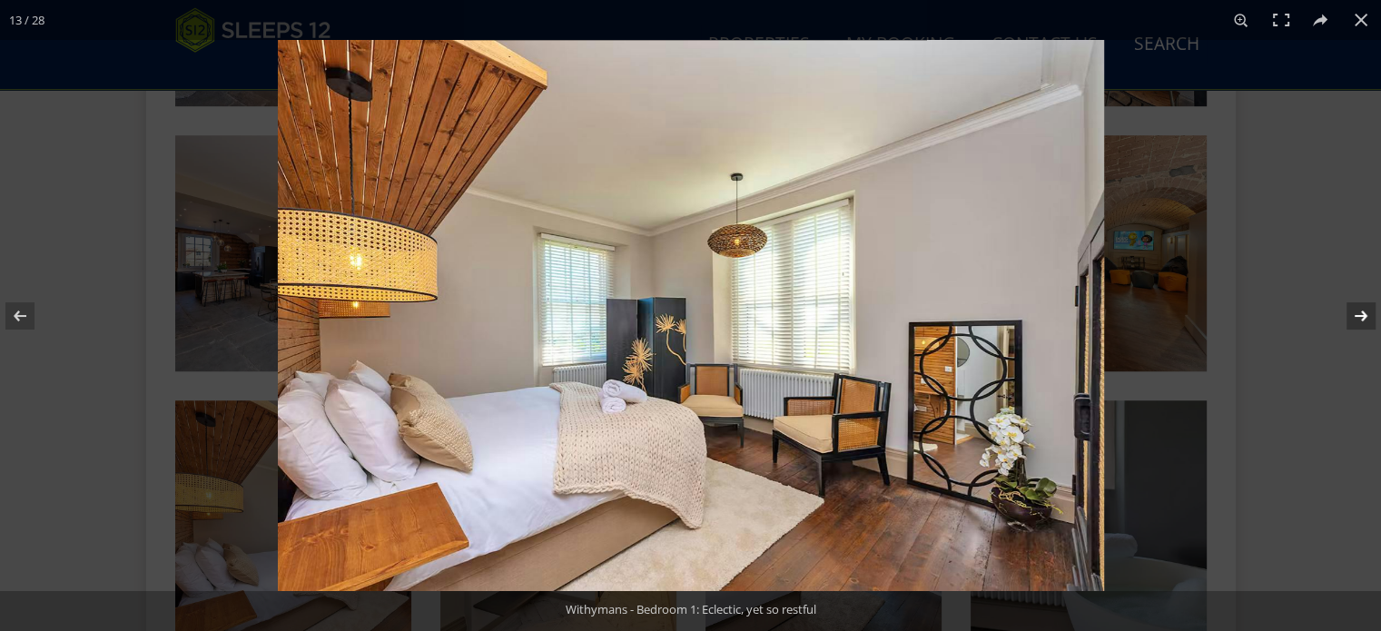
click at [1358, 314] on button at bounding box center [1349, 316] width 64 height 91
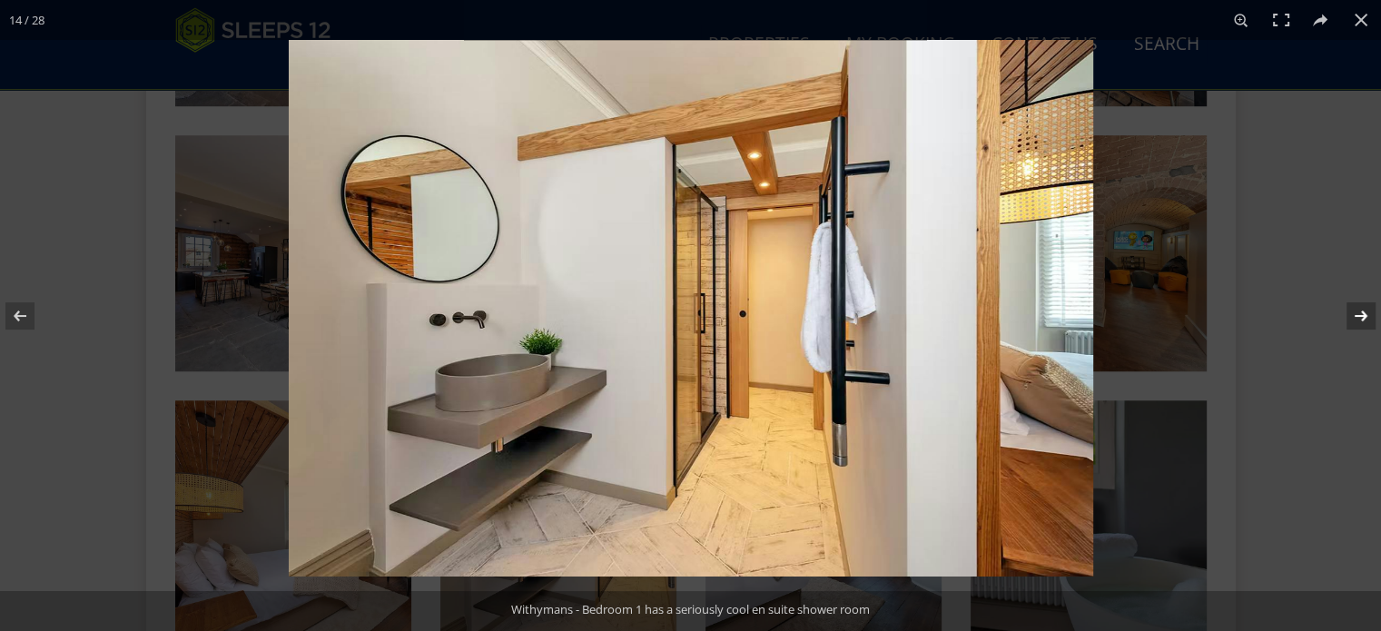
click at [1358, 314] on button at bounding box center [1349, 316] width 64 height 91
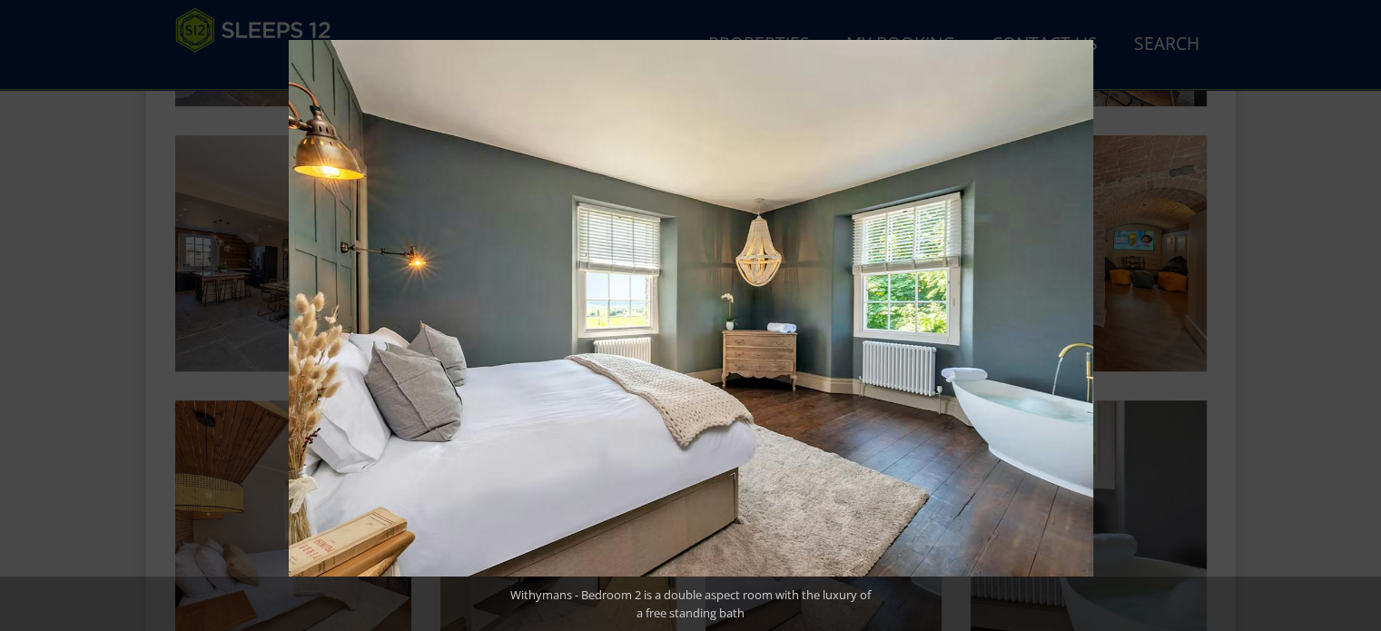
click at [1358, 314] on button at bounding box center [1349, 316] width 64 height 91
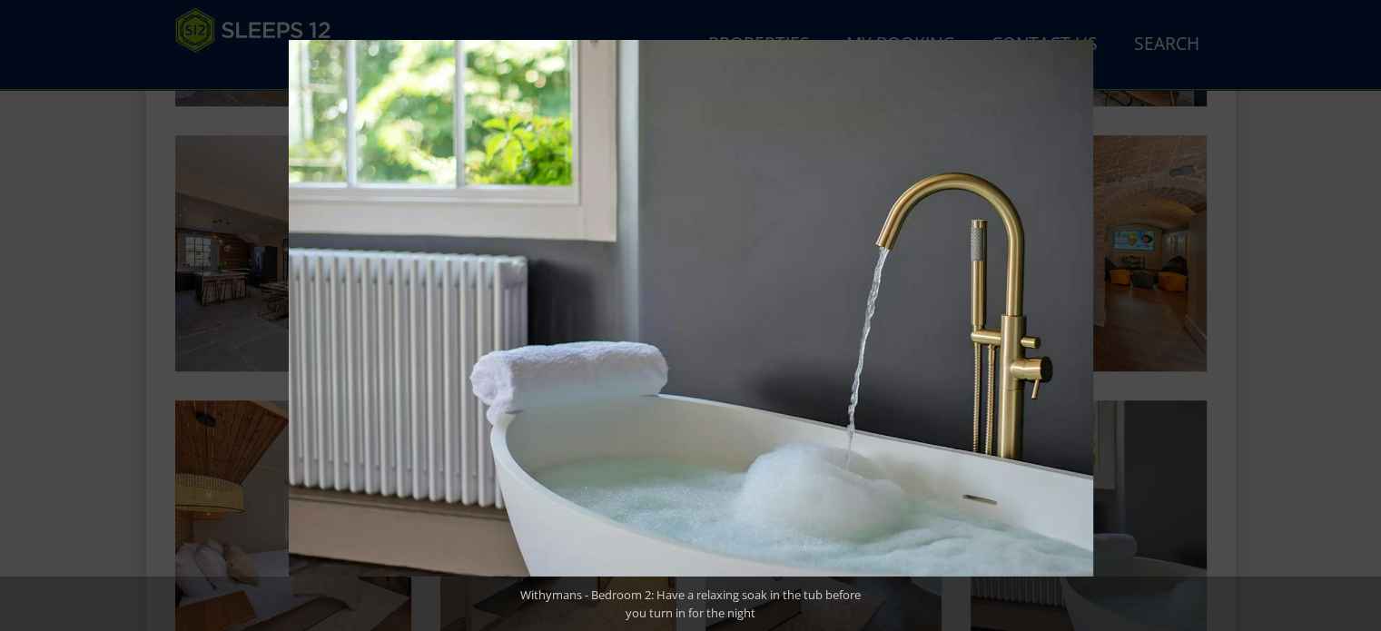
click at [1358, 314] on button at bounding box center [1349, 316] width 64 height 91
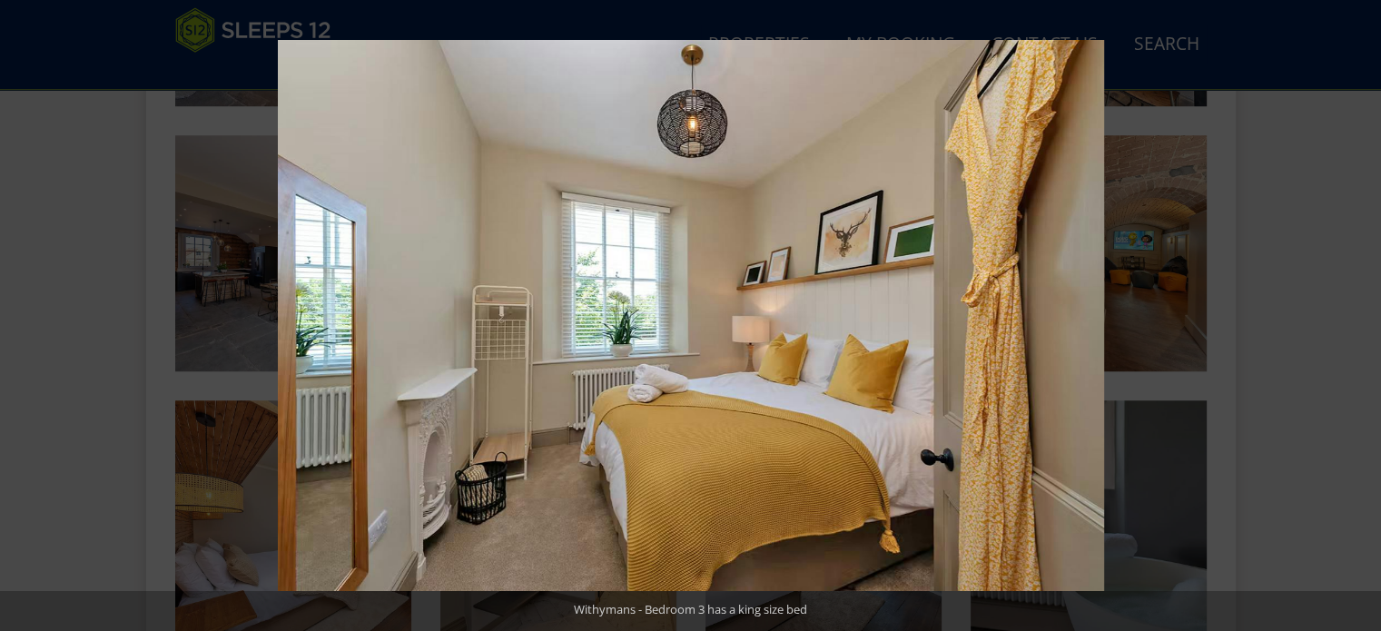
click at [1358, 314] on button at bounding box center [1349, 316] width 64 height 91
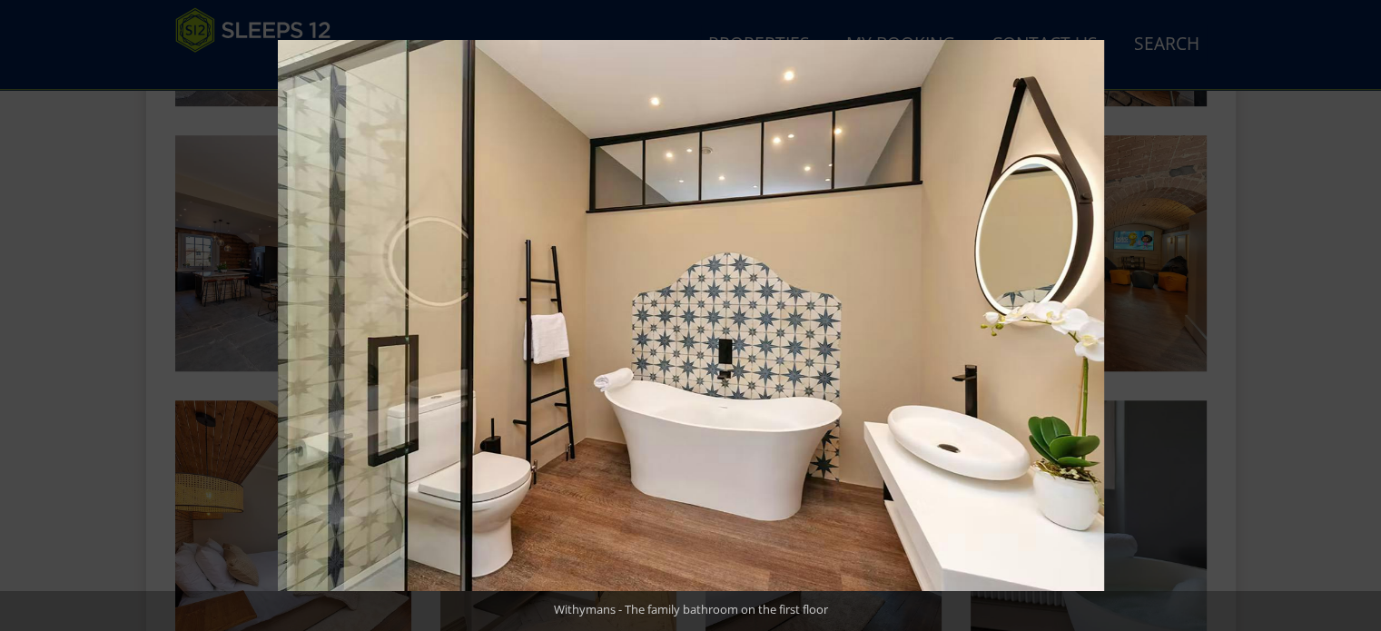
click at [1358, 314] on button at bounding box center [1349, 316] width 64 height 91
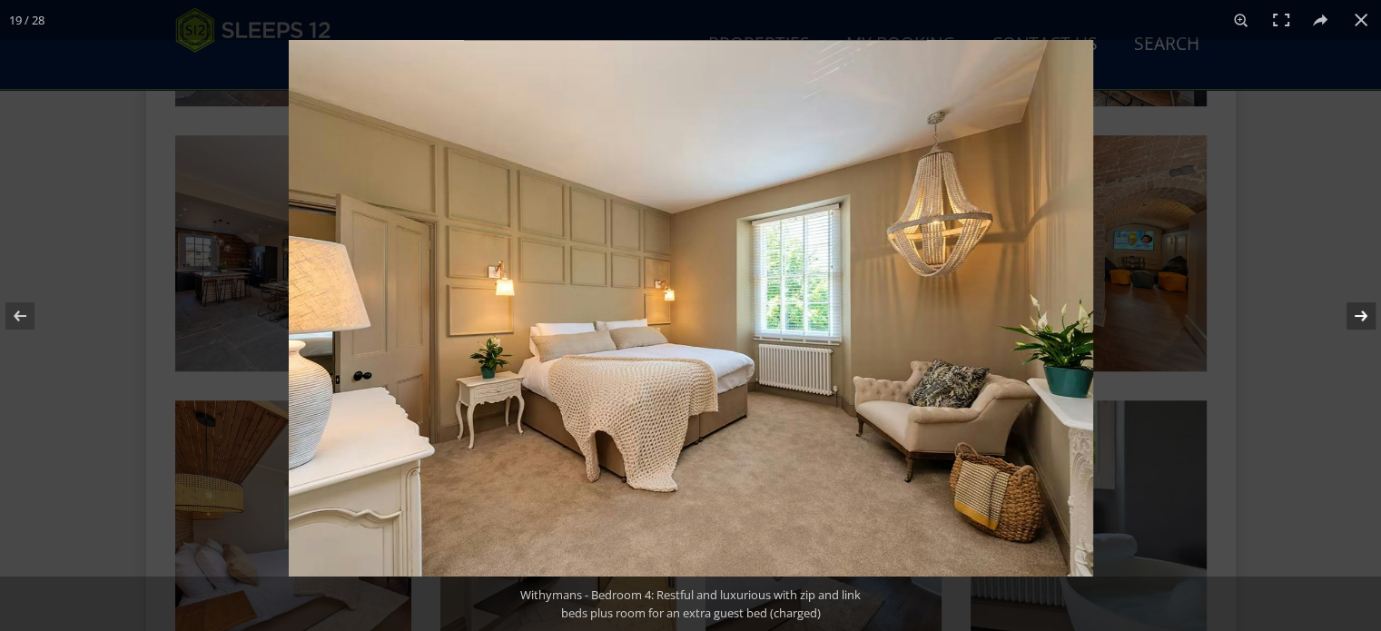
click at [1371, 308] on button at bounding box center [1349, 316] width 64 height 91
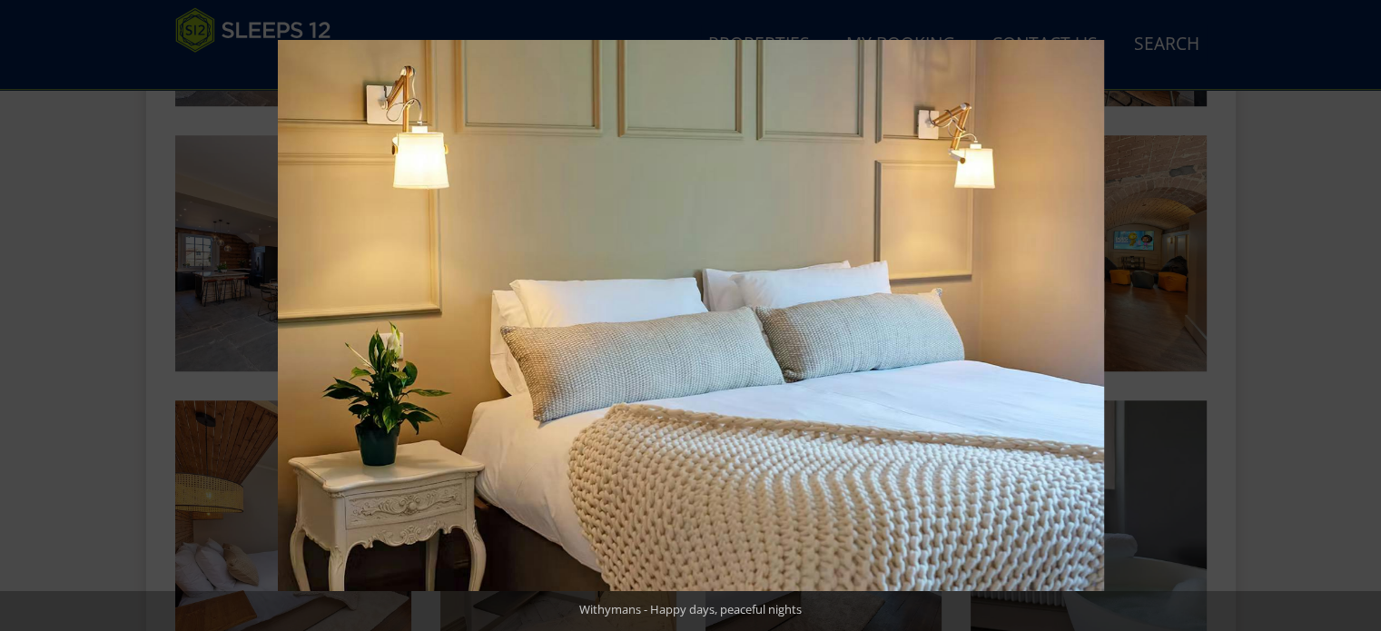
click at [1371, 308] on button at bounding box center [1349, 316] width 64 height 91
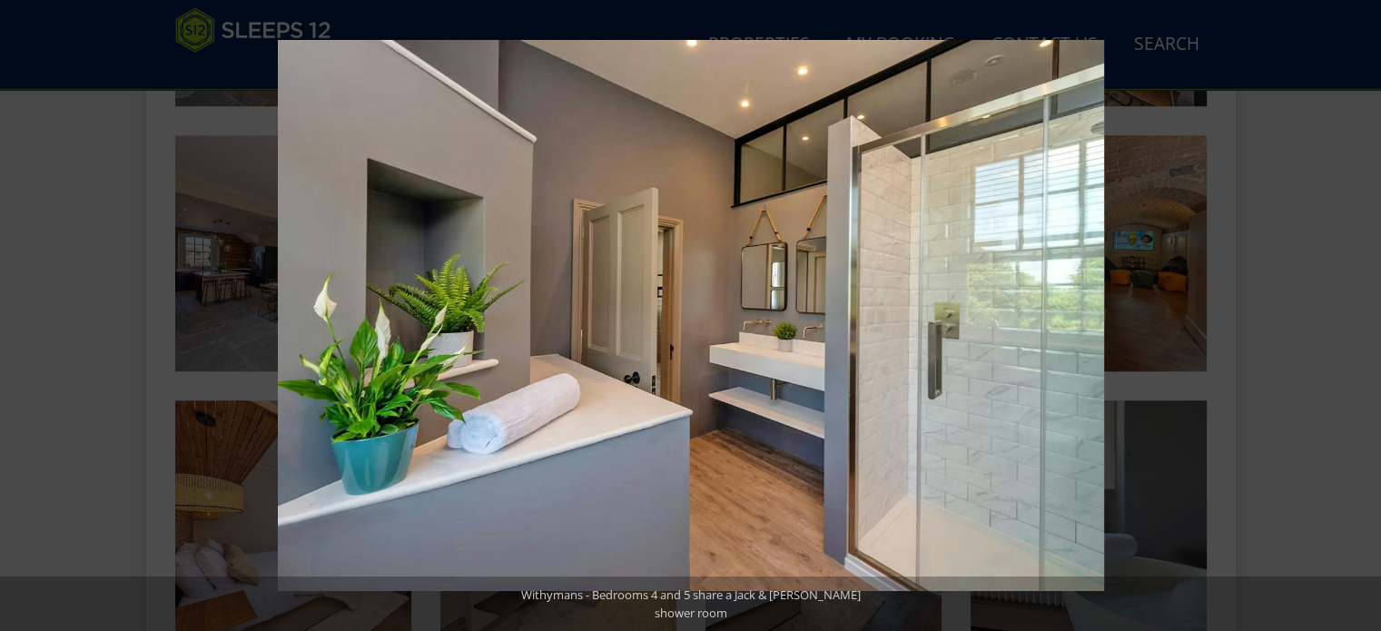
click at [1371, 308] on button at bounding box center [1349, 316] width 64 height 91
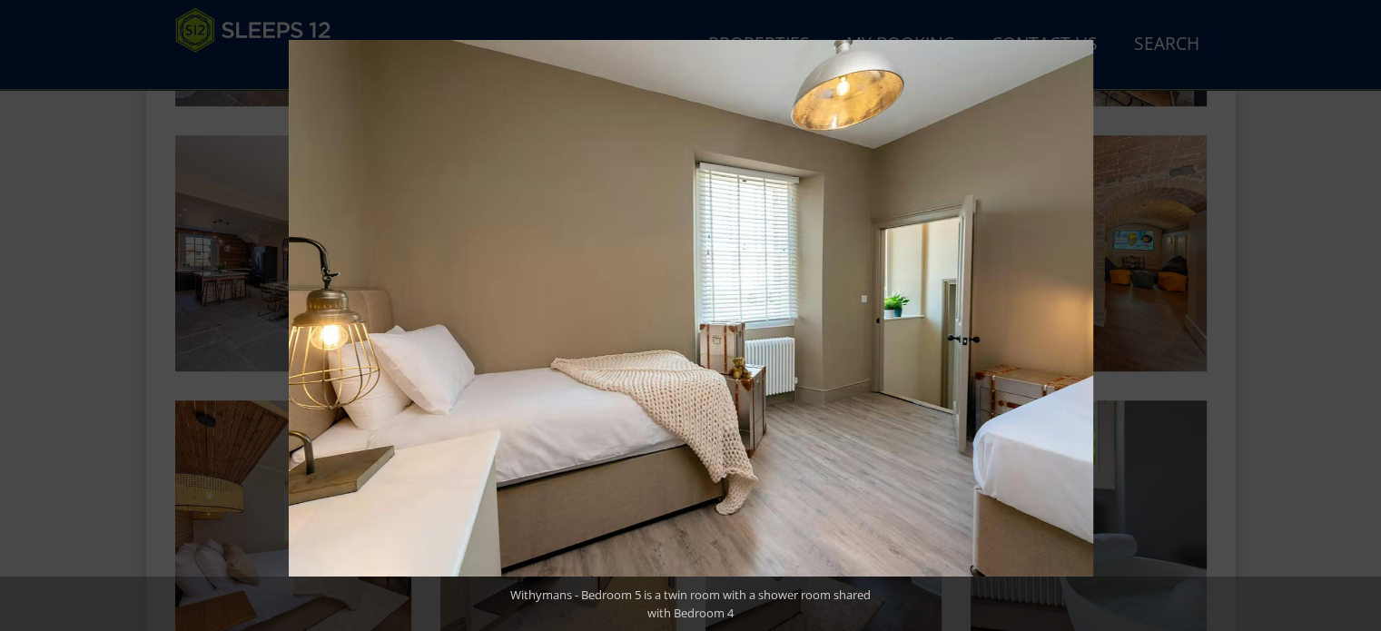
click at [1371, 308] on button at bounding box center [1349, 316] width 64 height 91
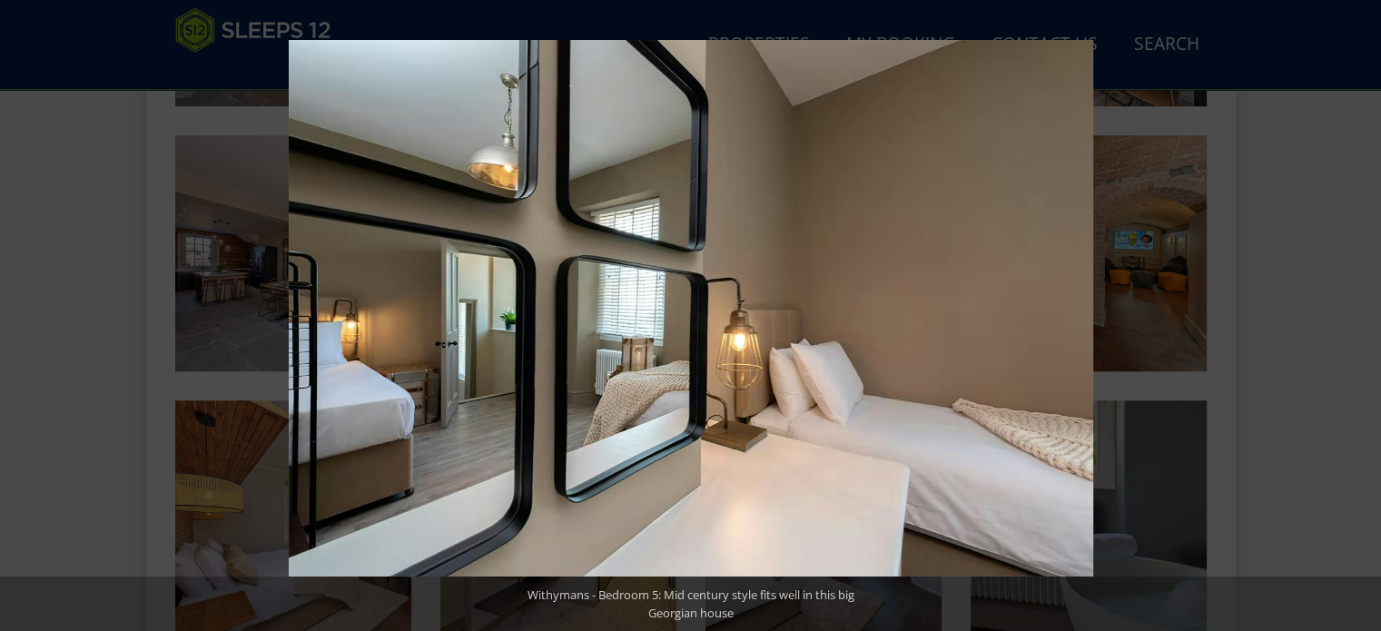
click at [1371, 308] on button at bounding box center [1349, 316] width 64 height 91
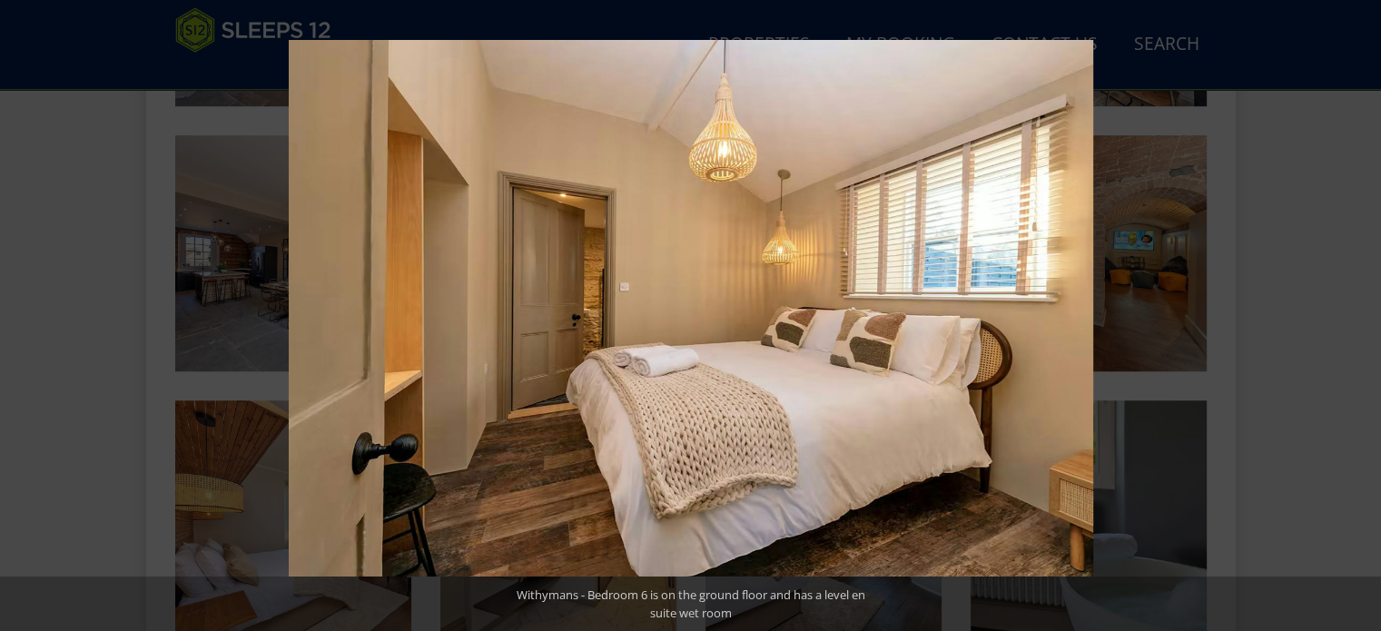
click at [1371, 308] on button at bounding box center [1349, 316] width 64 height 91
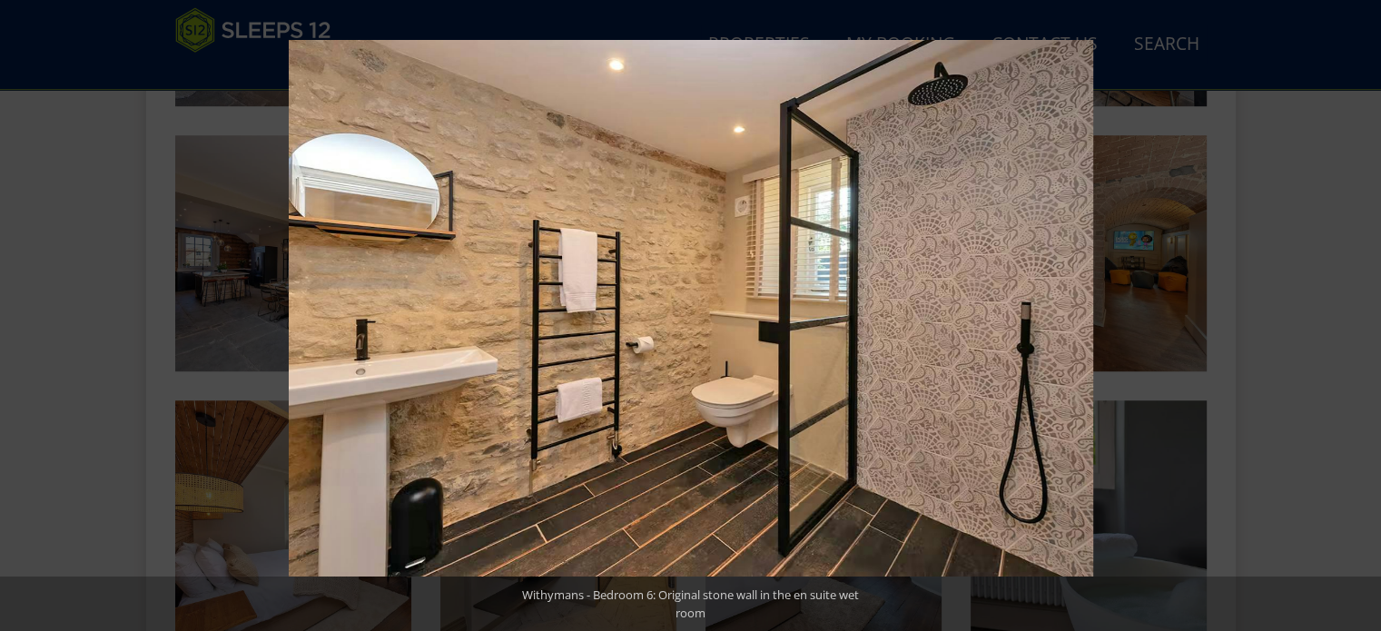
click at [1371, 308] on button at bounding box center [1349, 316] width 64 height 91
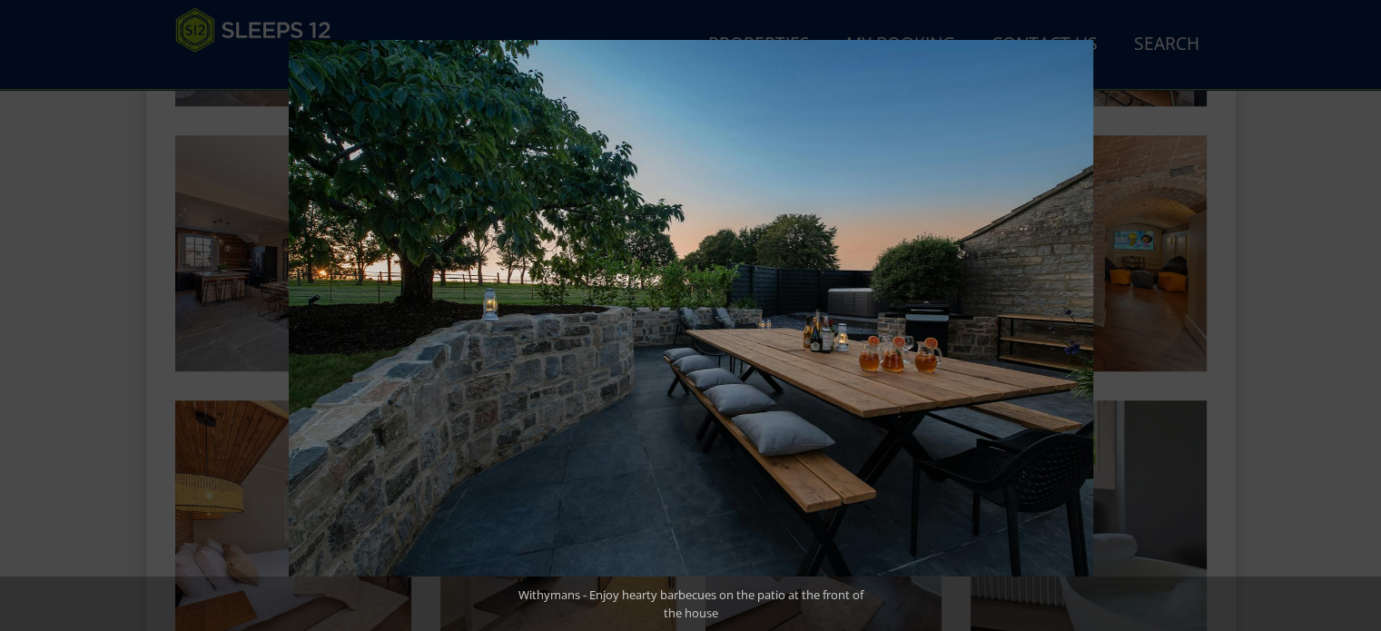
click at [1371, 308] on button at bounding box center [1349, 316] width 64 height 91
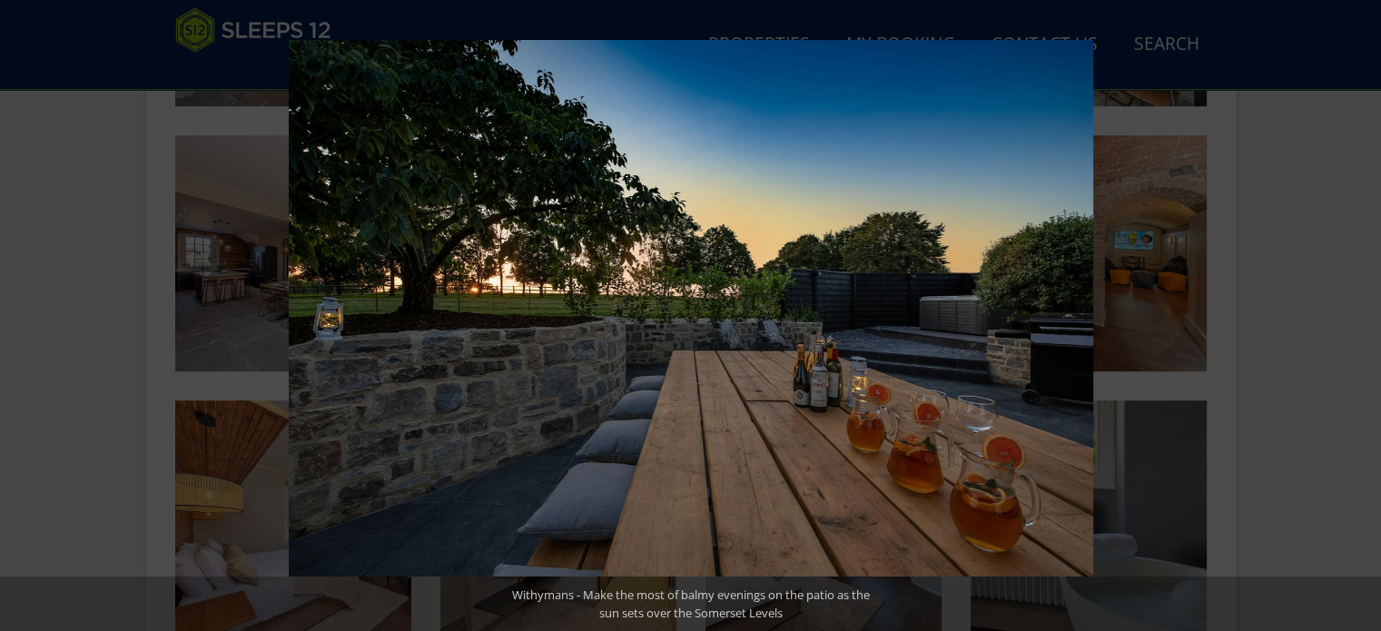
click at [1371, 308] on button at bounding box center [1349, 316] width 64 height 91
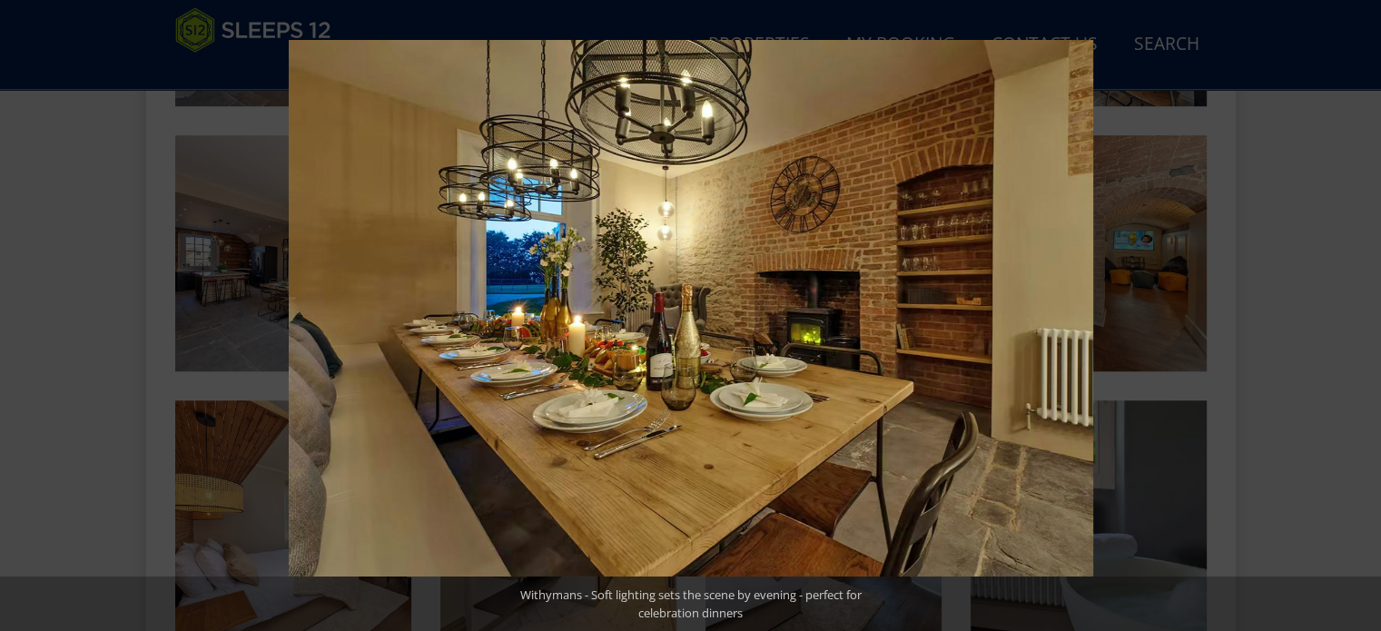
click at [1371, 308] on button at bounding box center [1349, 316] width 64 height 91
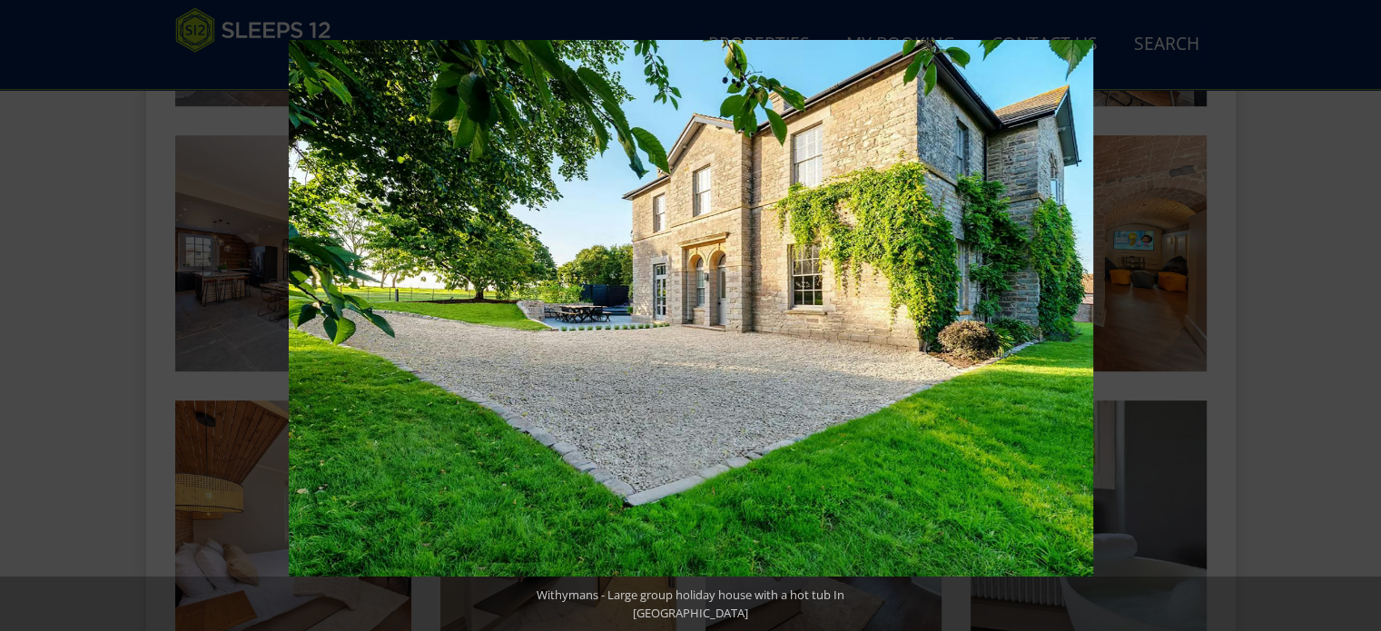
click at [1371, 308] on button at bounding box center [1349, 316] width 64 height 91
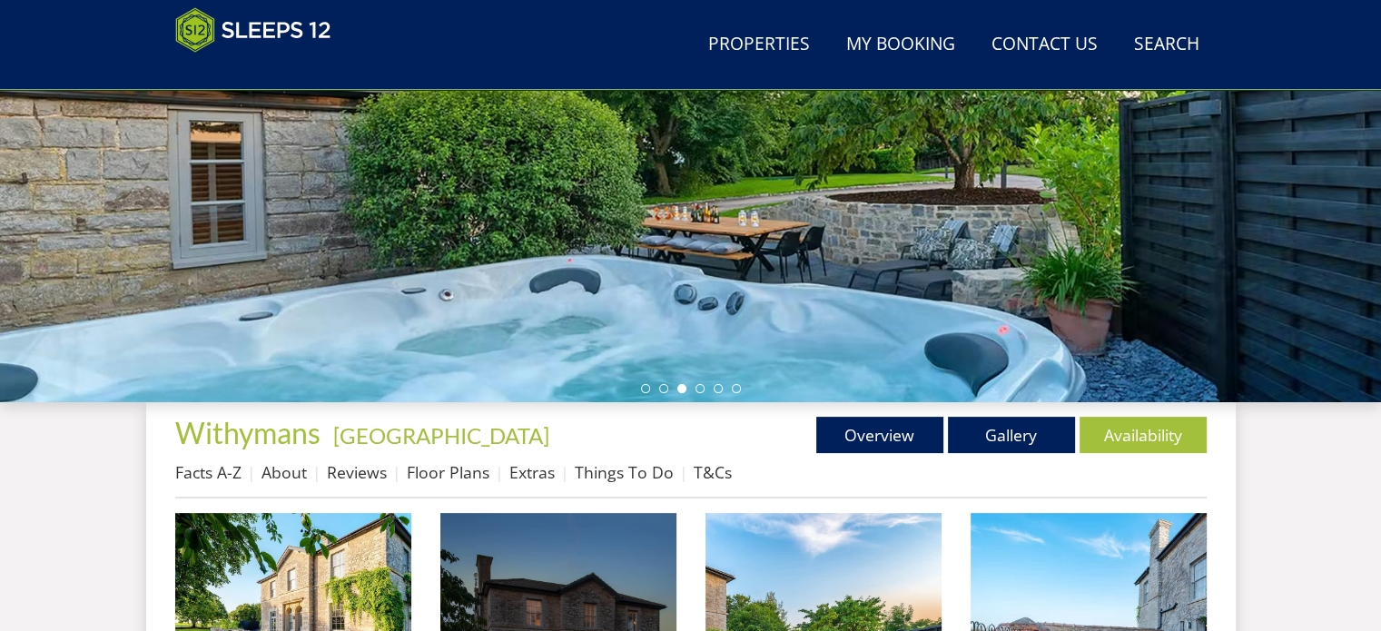
scroll to position [0, 0]
